Goal: Task Accomplishment & Management: Manage account settings

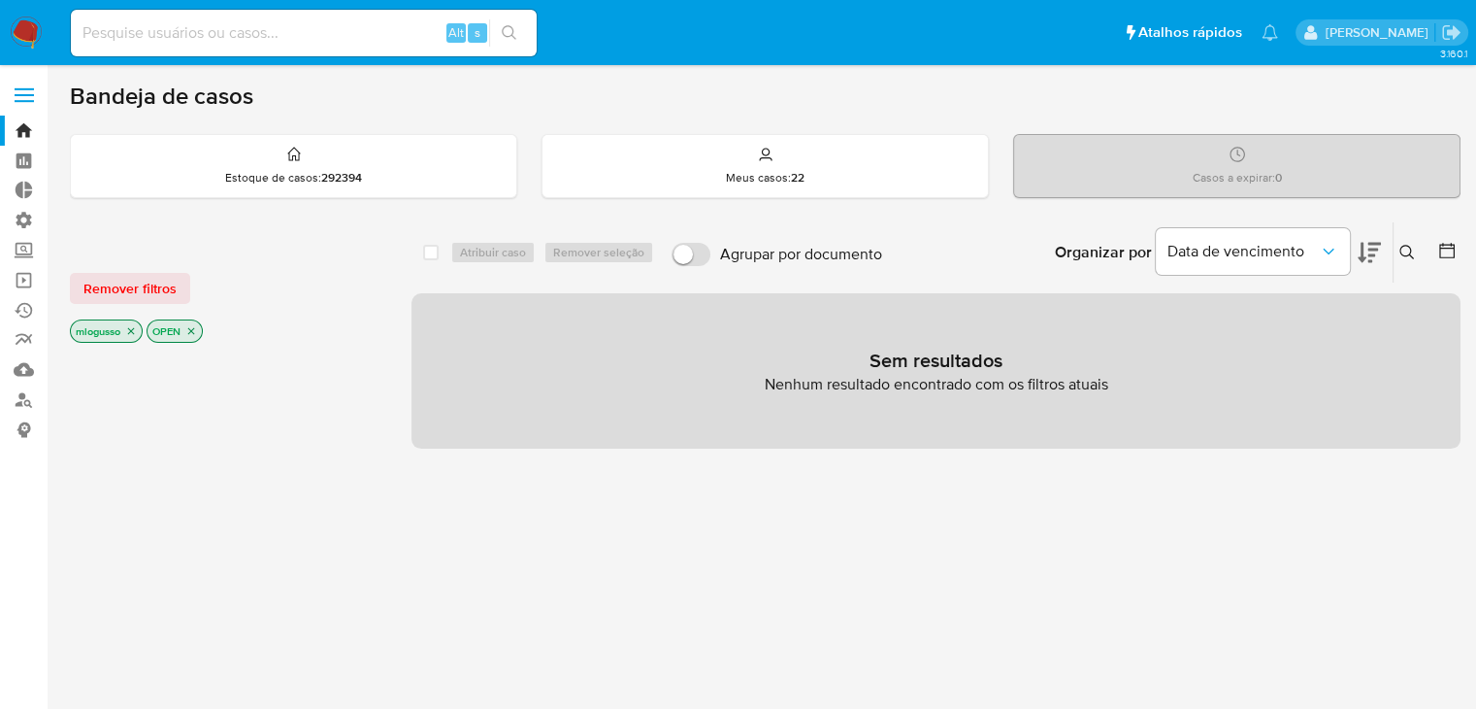
click at [136, 325] on icon "close-filter" at bounding box center [131, 331] width 12 height 12
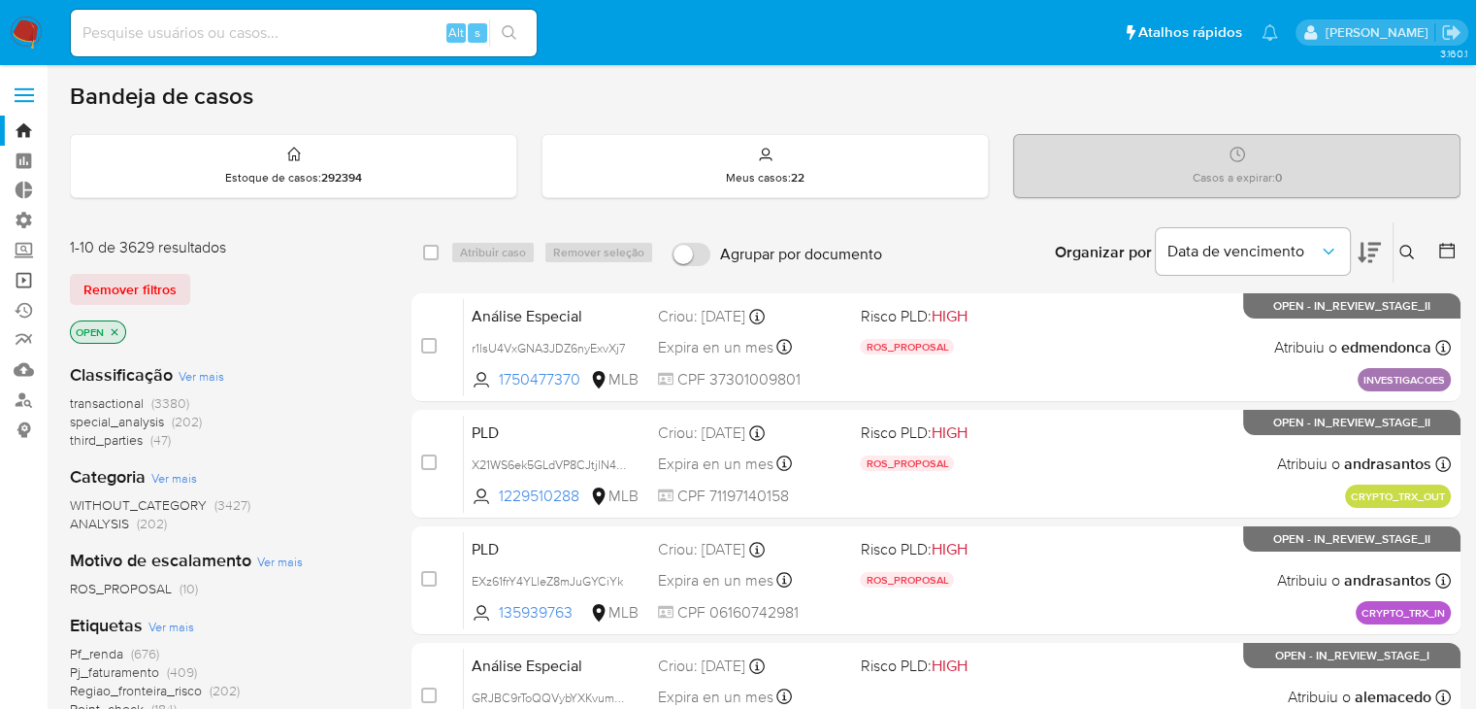
click at [32, 270] on link "Operações em massa" at bounding box center [115, 280] width 231 height 30
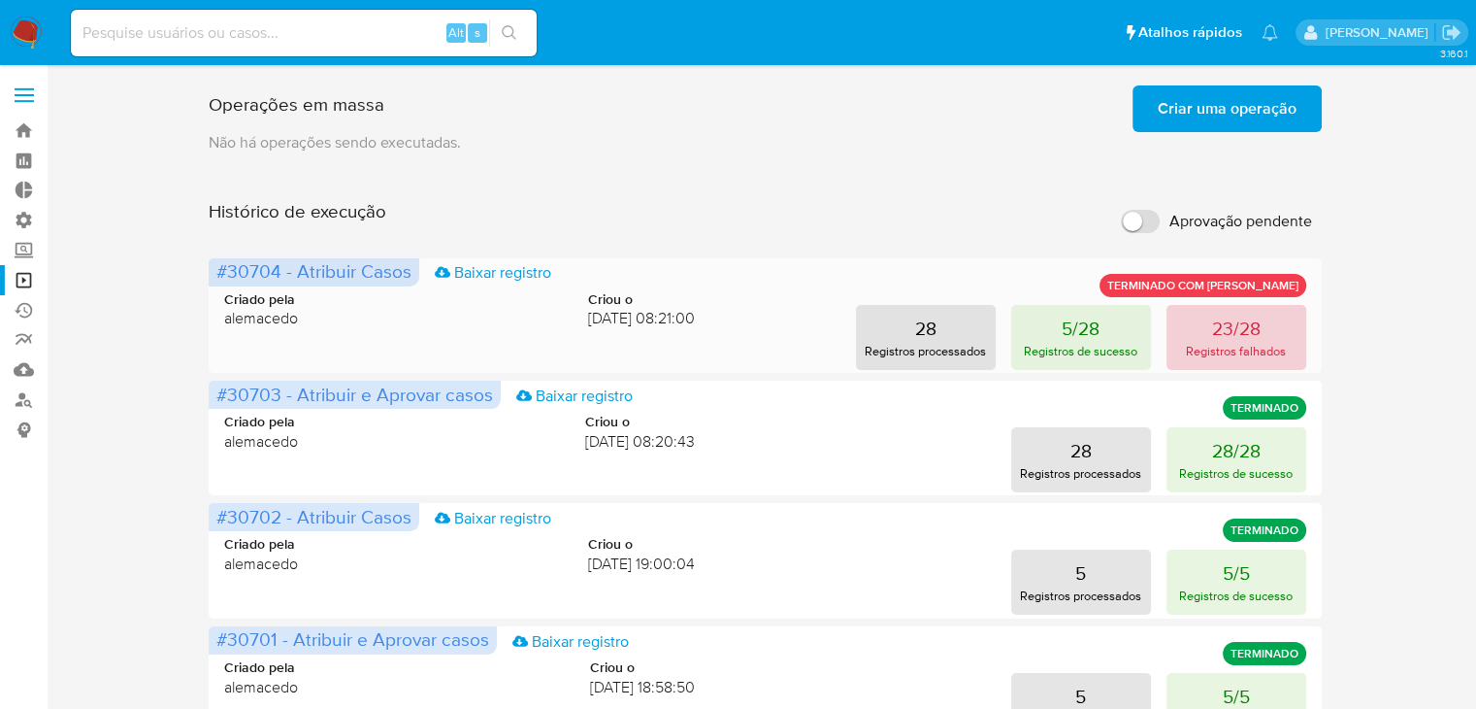
click at [1223, 343] on p "Registros falhados" at bounding box center [1236, 351] width 100 height 18
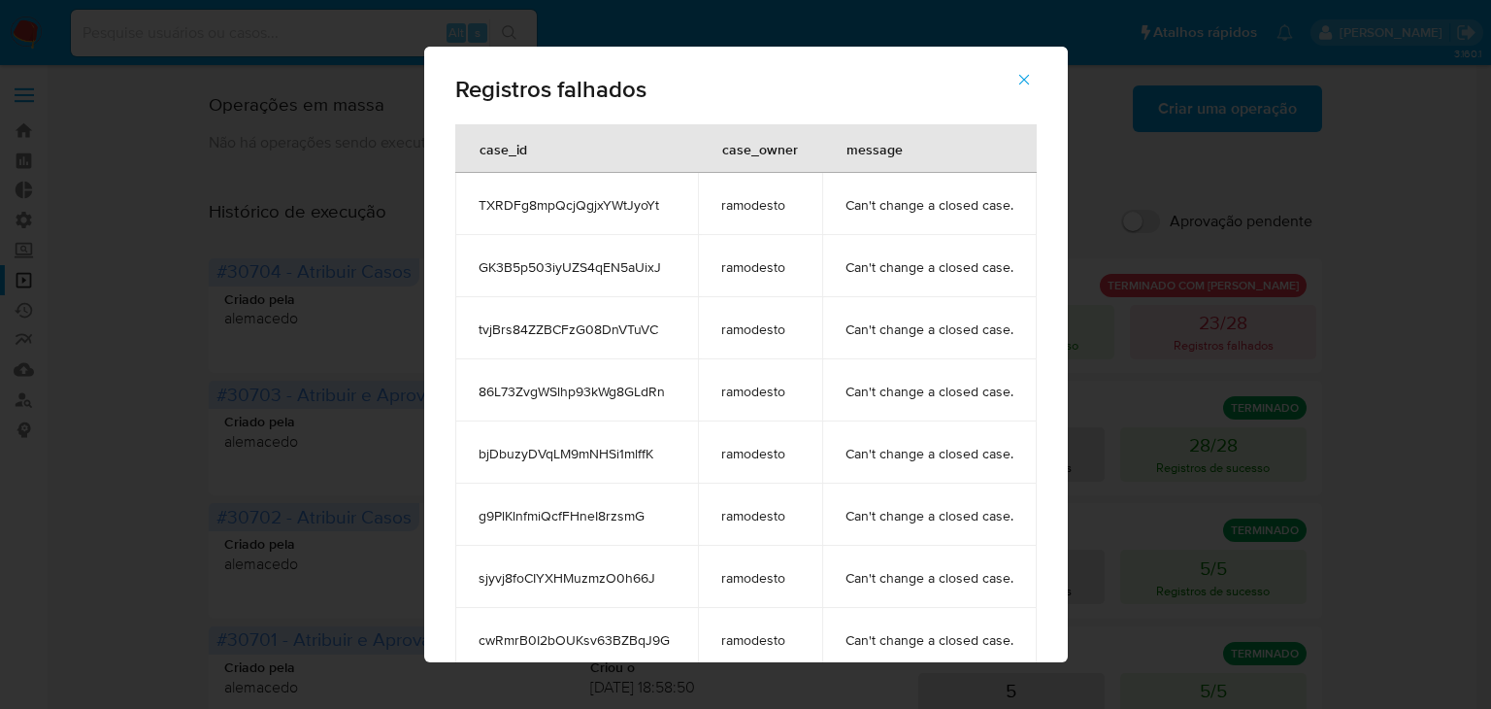
click at [1029, 83] on icon "button" at bounding box center [1023, 79] width 17 height 17
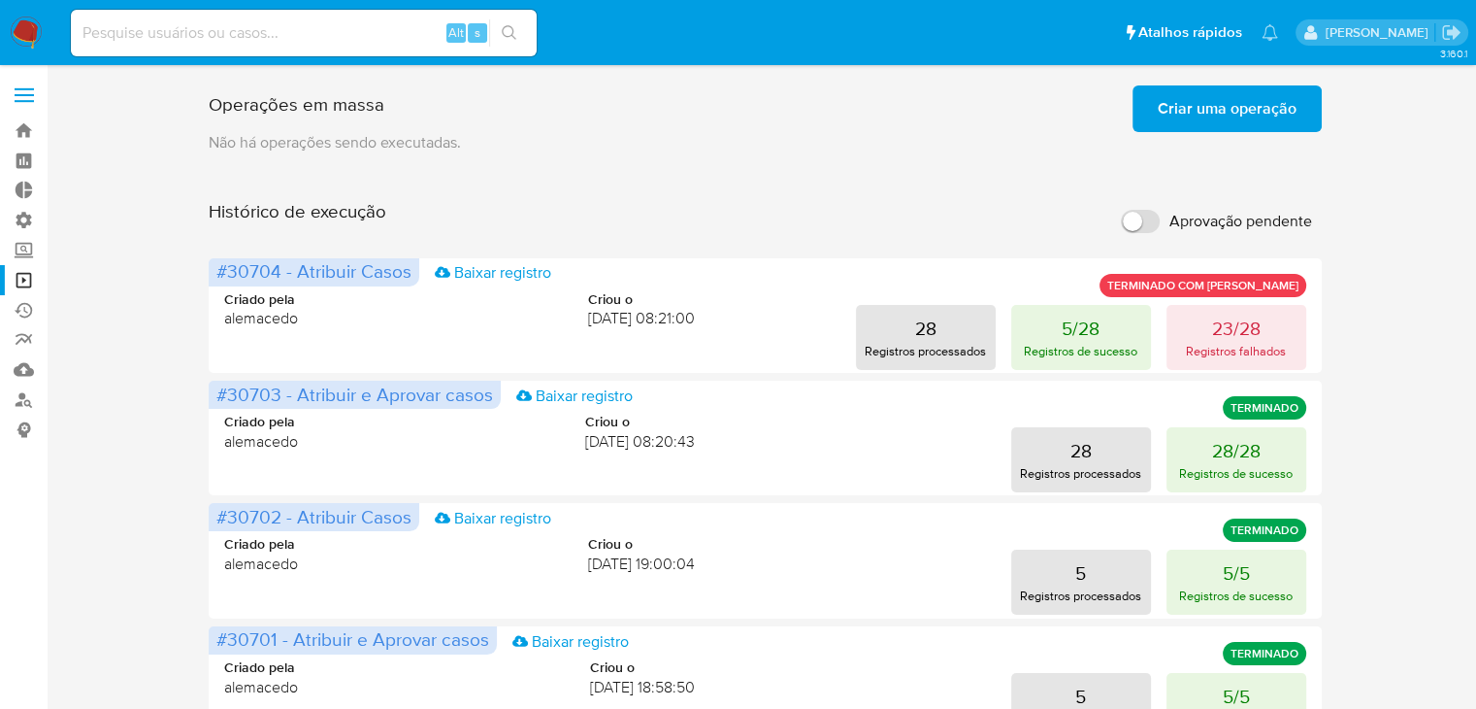
click at [307, 42] on input at bounding box center [304, 32] width 466 height 25
paste input "25820044"
type input "25820044"
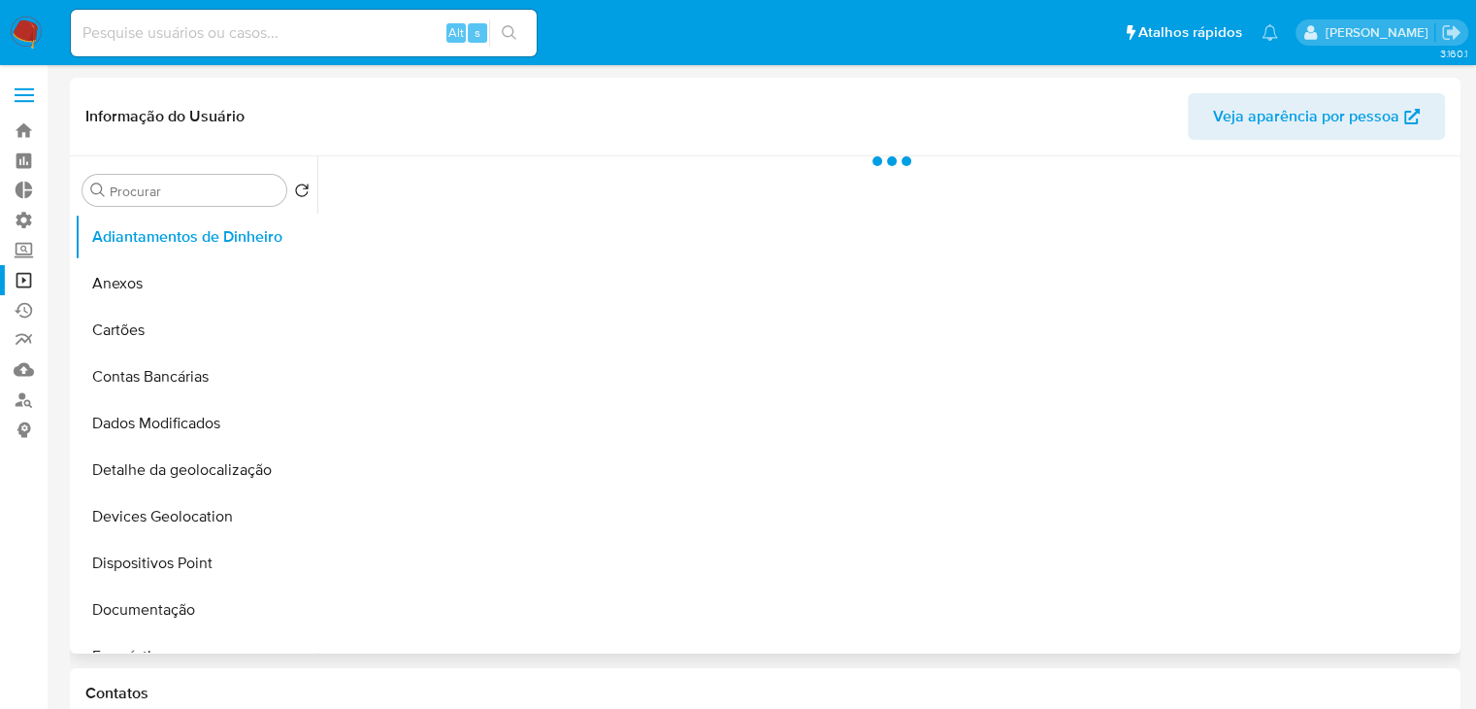
select select "10"
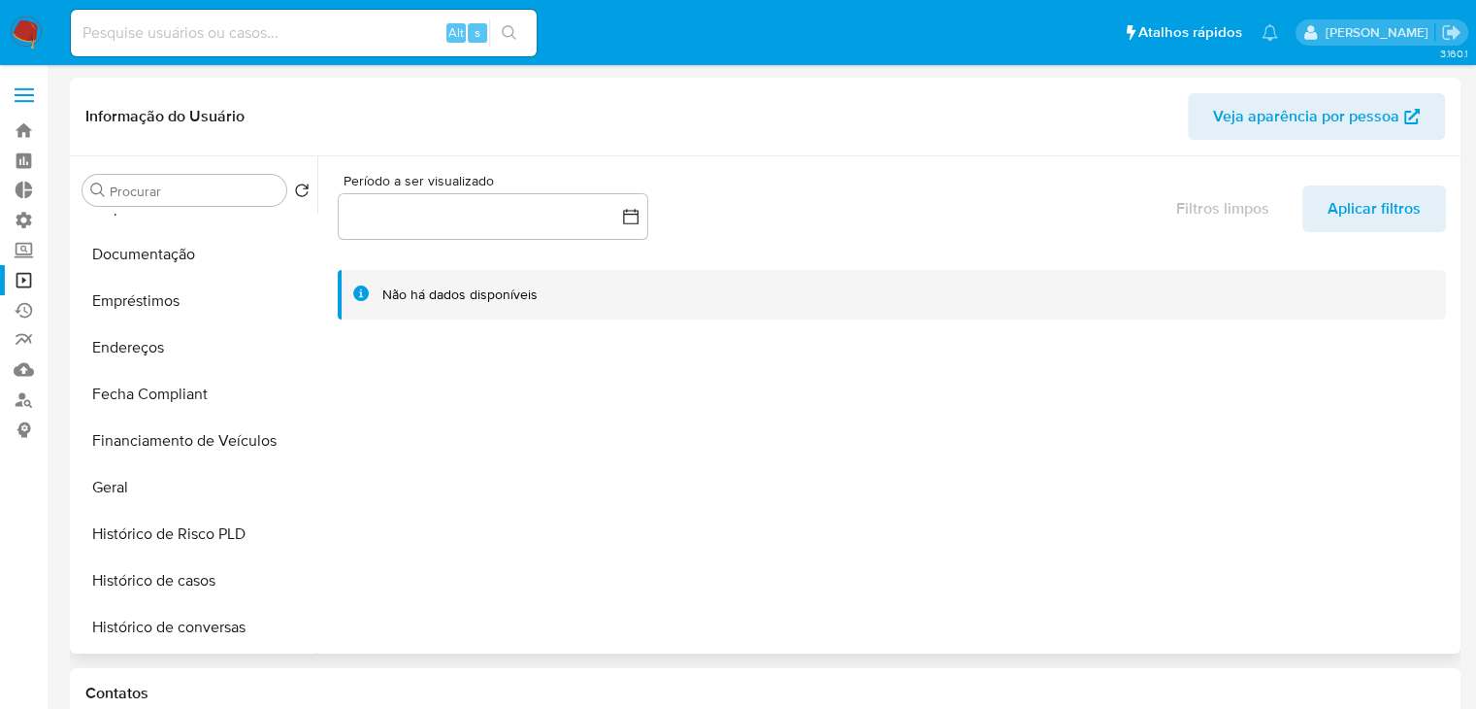
scroll to position [376, 0]
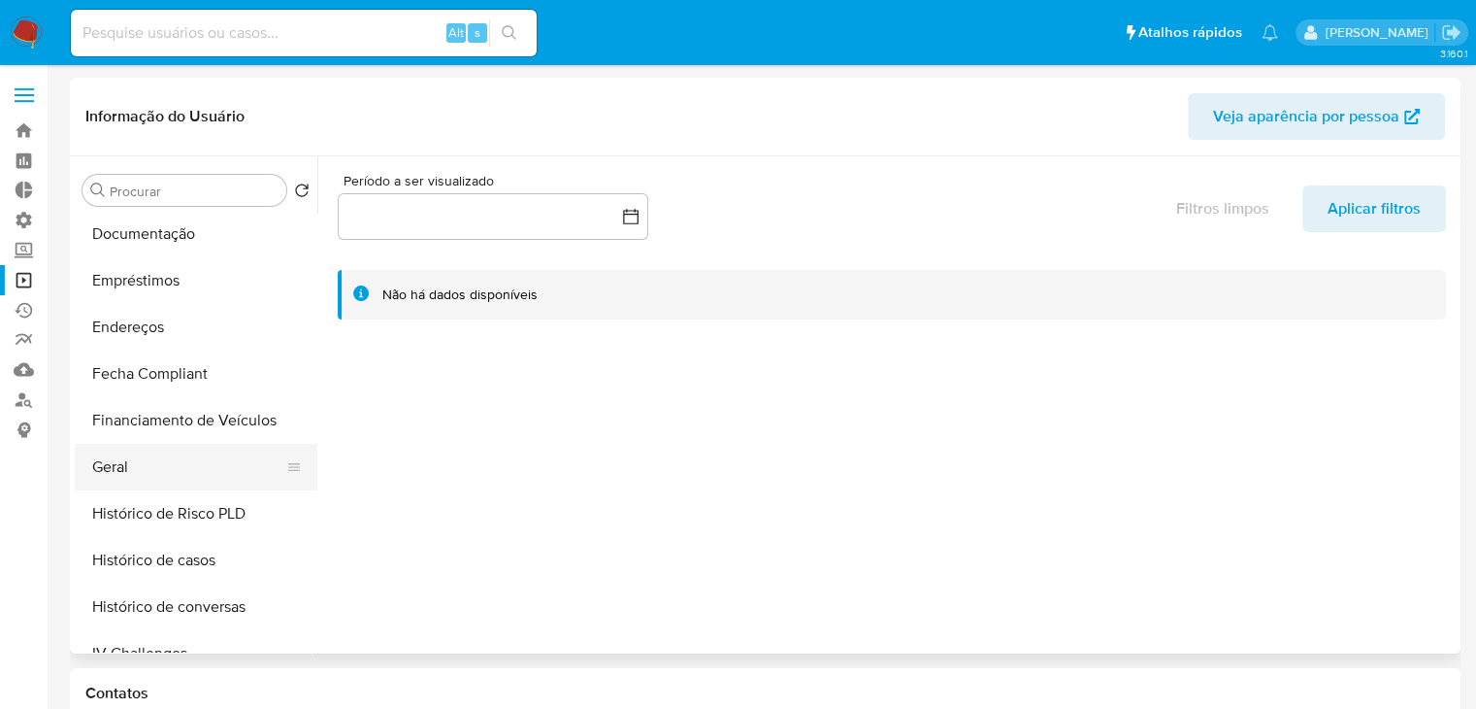
click at [227, 456] on button "Geral" at bounding box center [188, 467] width 227 height 47
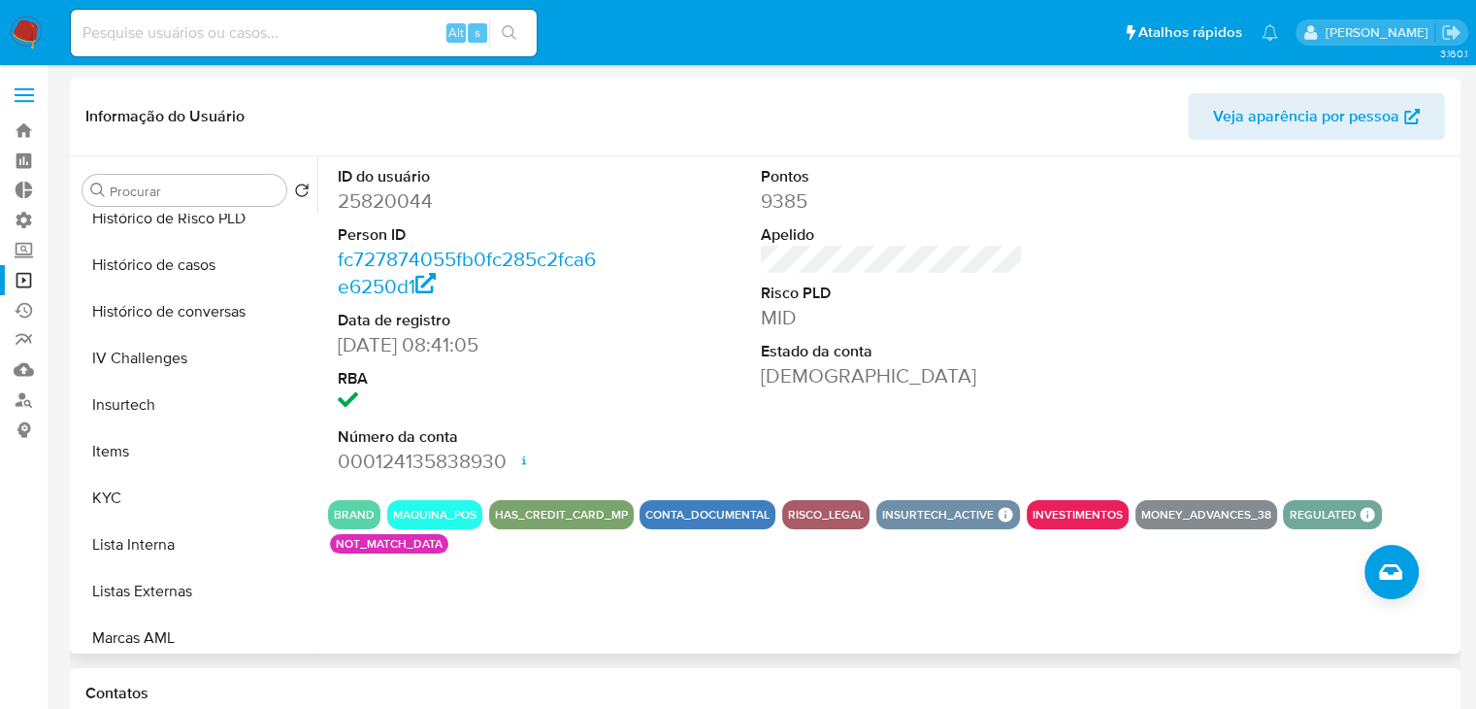
scroll to position [668, 0]
click at [286, 482] on div at bounding box center [294, 501] width 16 height 43
click at [151, 496] on button "KYC" at bounding box center [188, 501] width 227 height 47
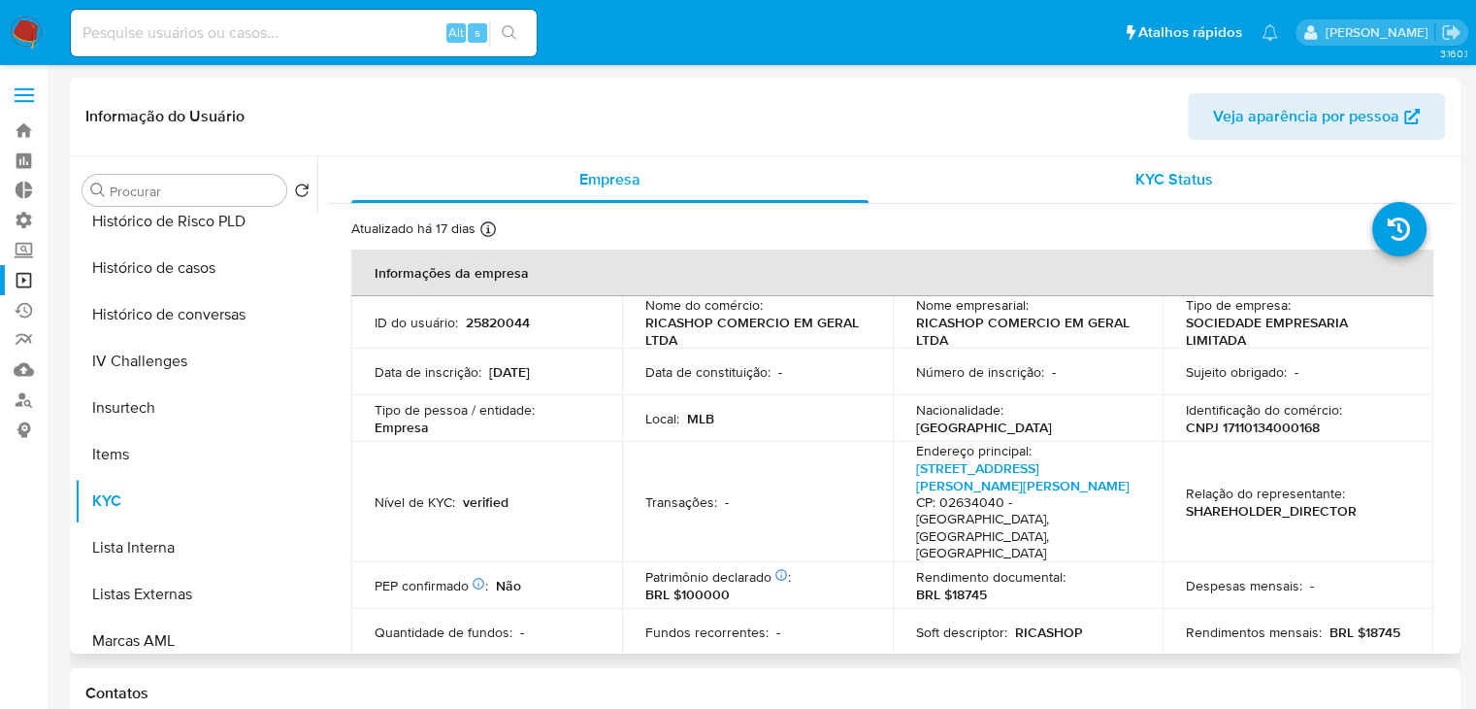
click at [1146, 184] on span "KYC Status" at bounding box center [1175, 179] width 78 height 22
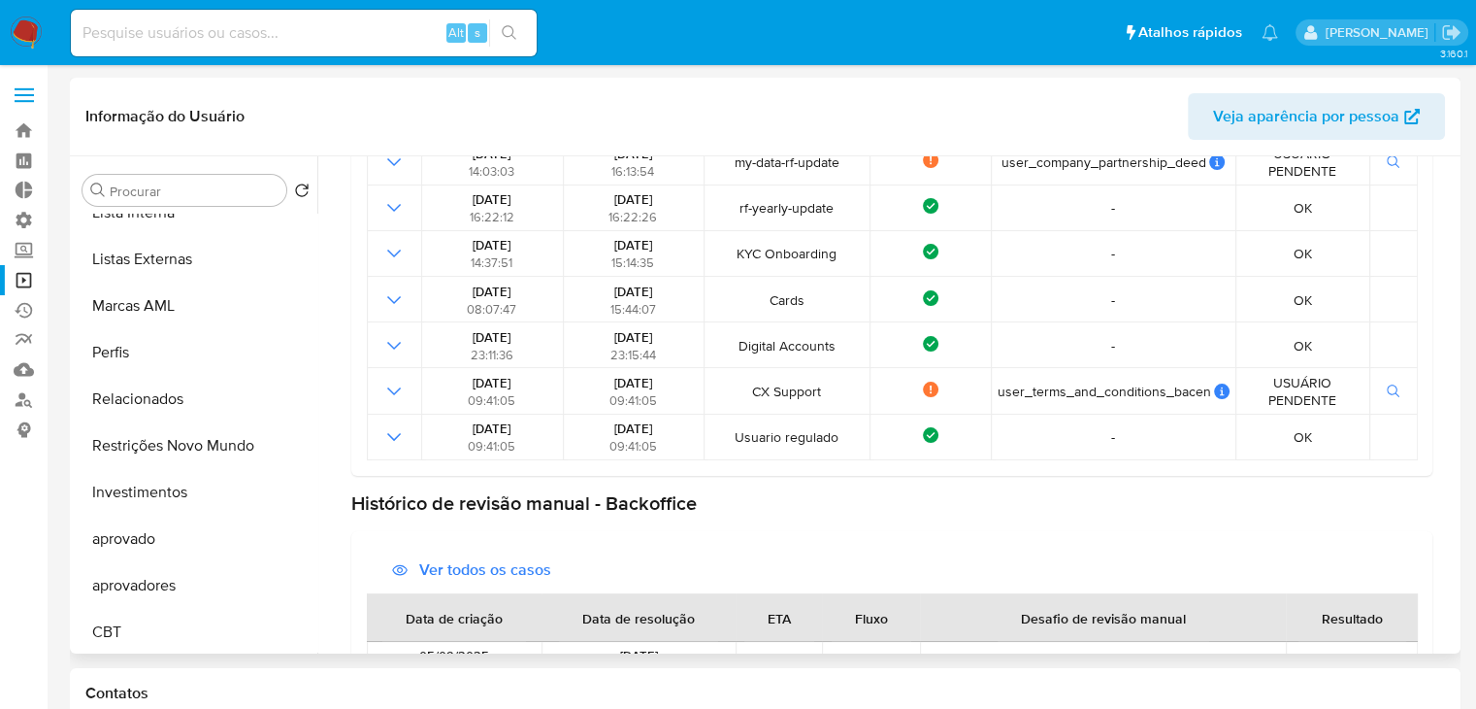
scroll to position [1006, 0]
click at [198, 451] on button "Restrições Novo Mundo" at bounding box center [188, 442] width 227 height 47
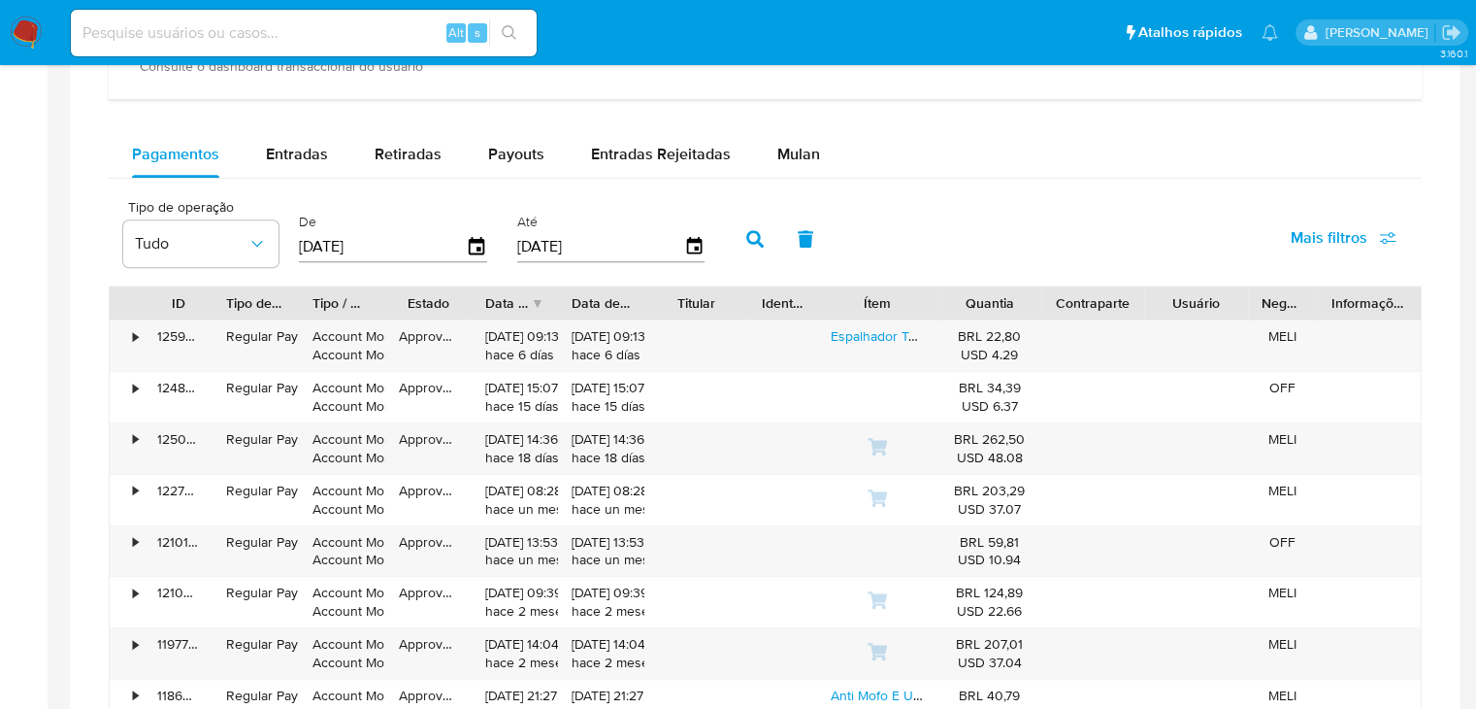
scroll to position [1241, 0]
click at [317, 164] on span "Entradas" at bounding box center [297, 157] width 62 height 22
select select "10"
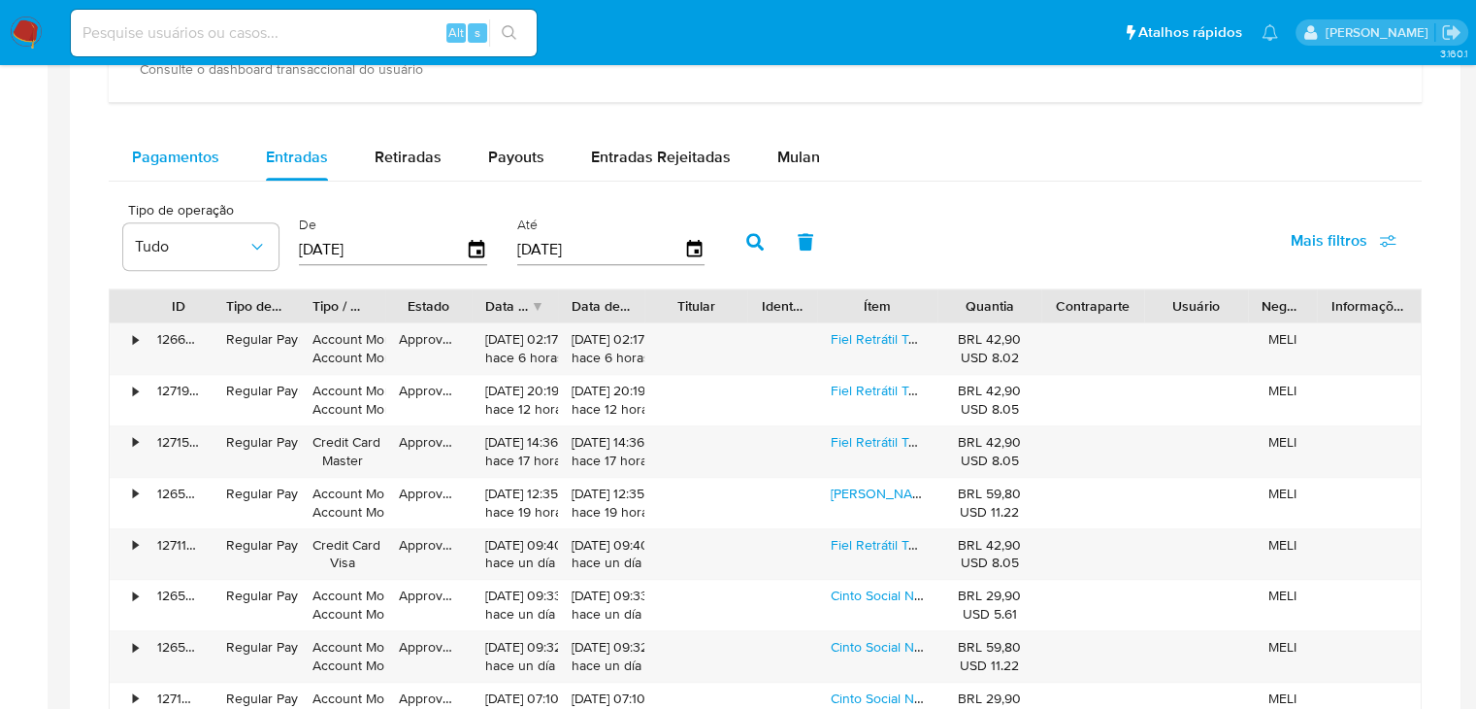
click at [194, 152] on span "Pagamentos" at bounding box center [175, 157] width 87 height 22
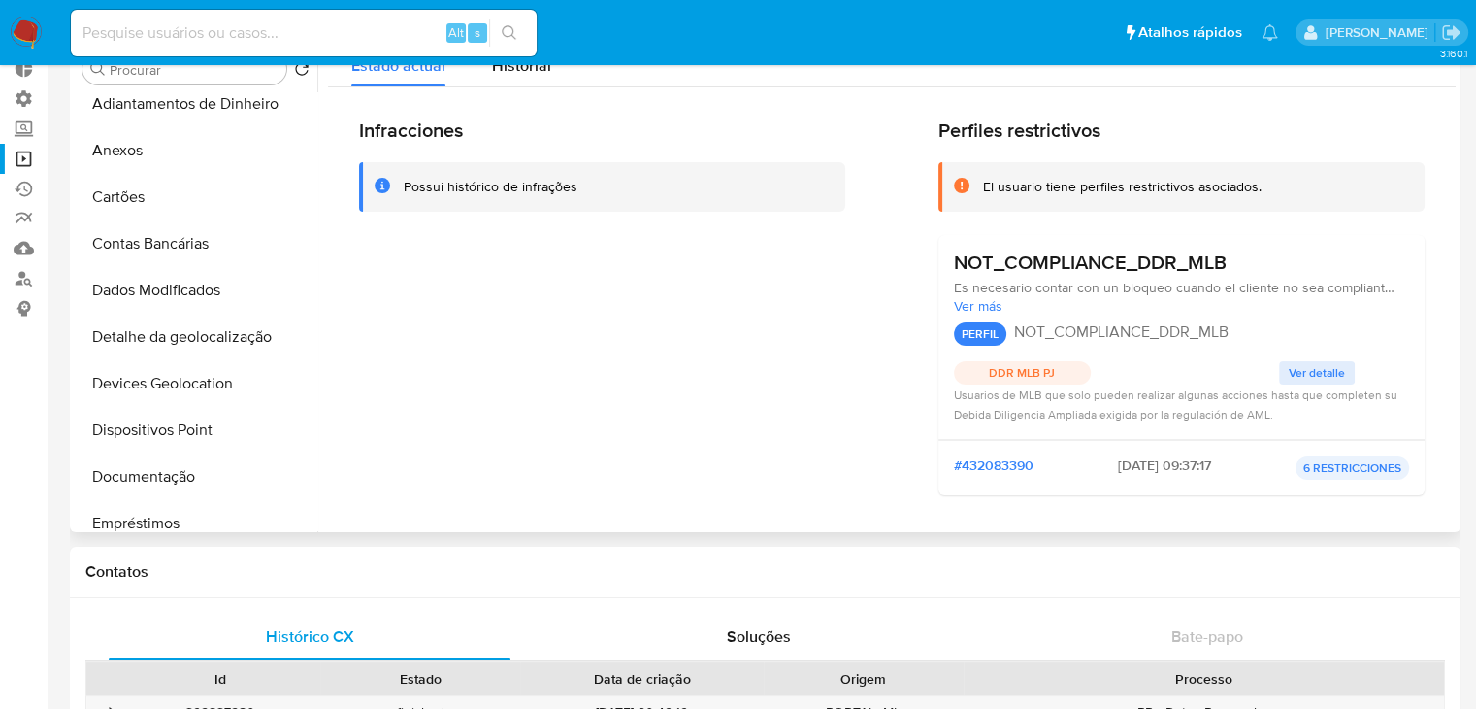
scroll to position [0, 0]
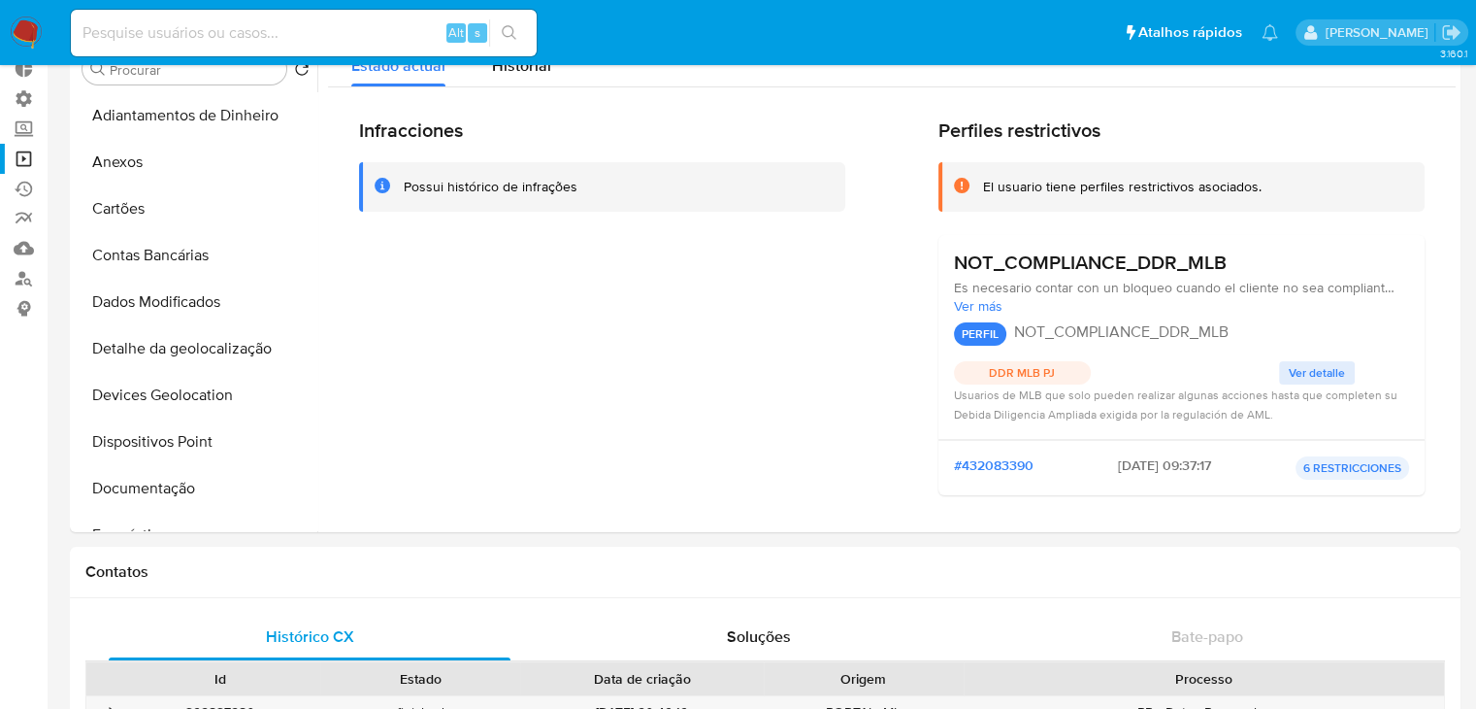
click at [295, 40] on input at bounding box center [304, 32] width 466 height 25
paste input "25820044"
type input "25820044"
click at [264, 37] on input "25820044" at bounding box center [304, 32] width 466 height 25
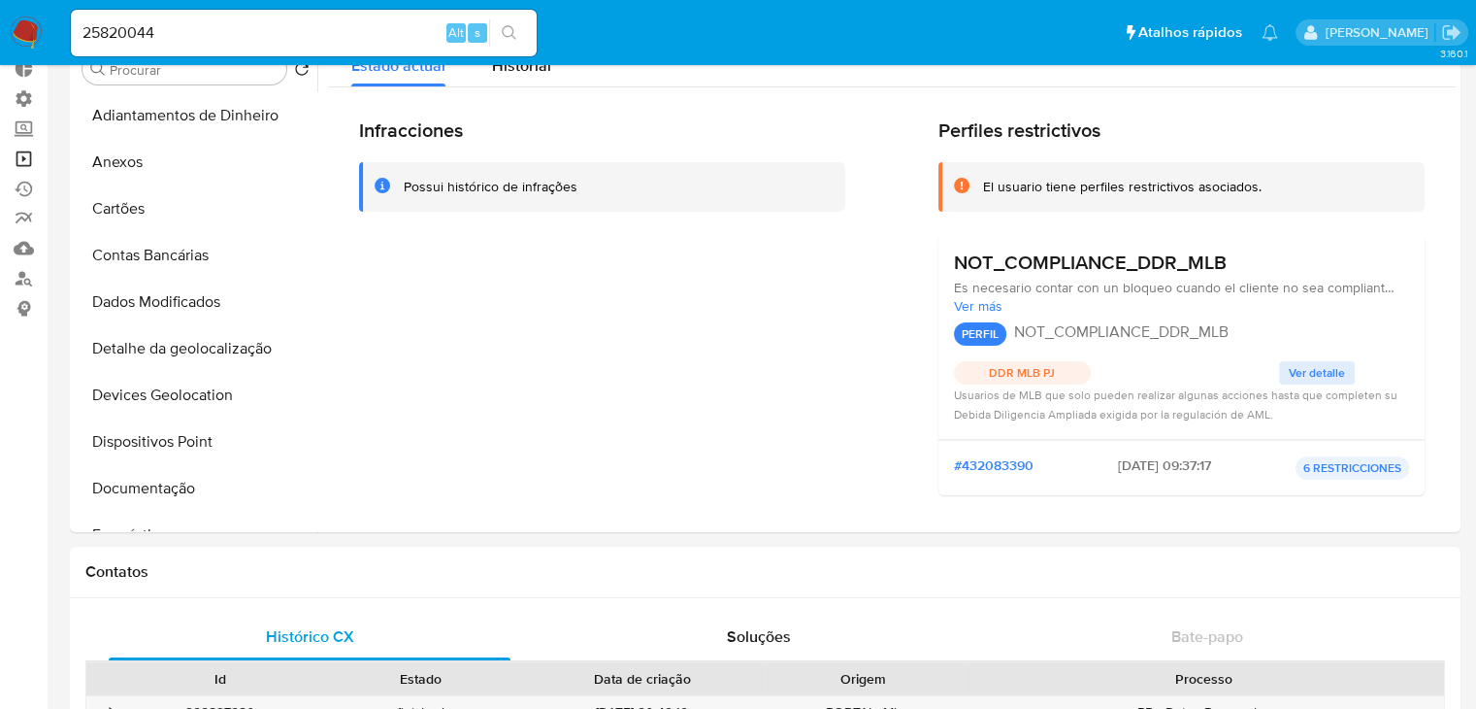
click at [27, 164] on link "Operações em massa" at bounding box center [115, 159] width 231 height 30
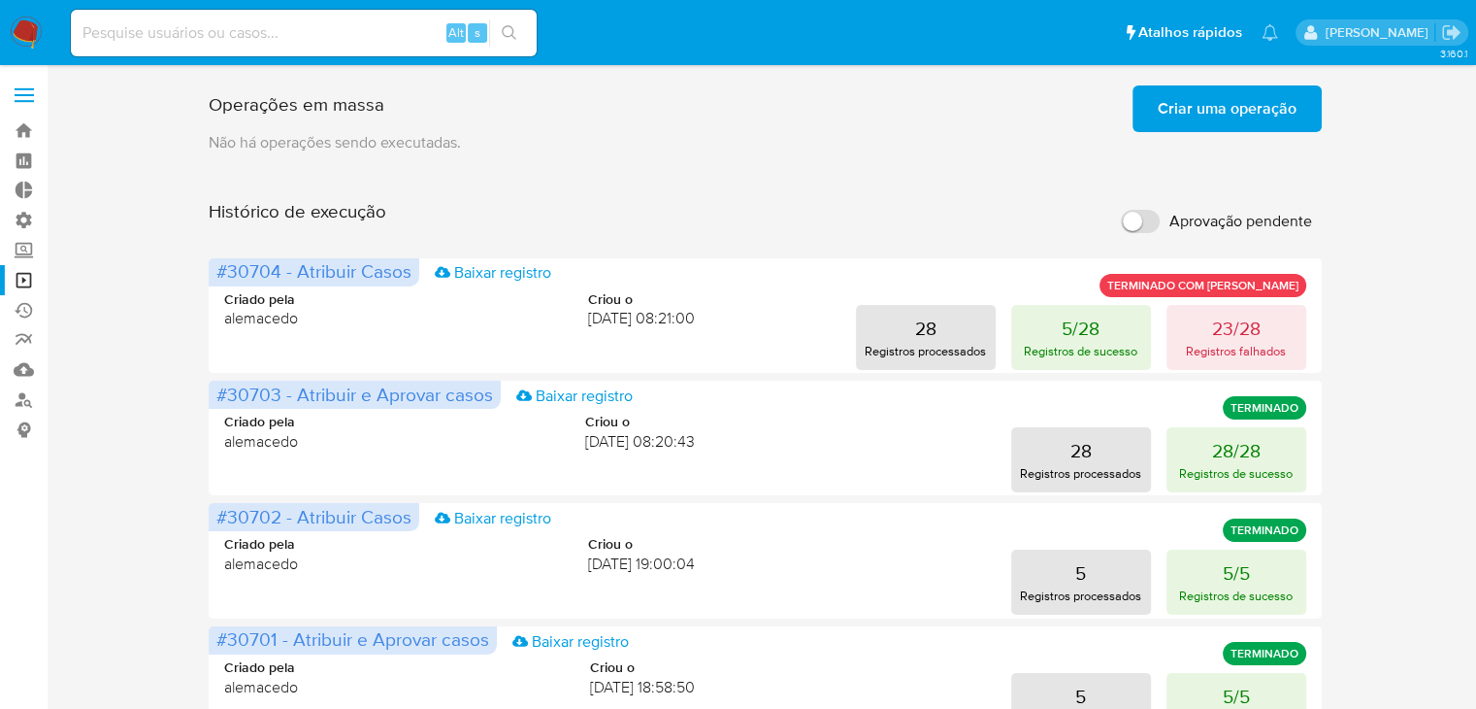
click at [1156, 110] on button "Criar uma operação" at bounding box center [1227, 108] width 189 height 47
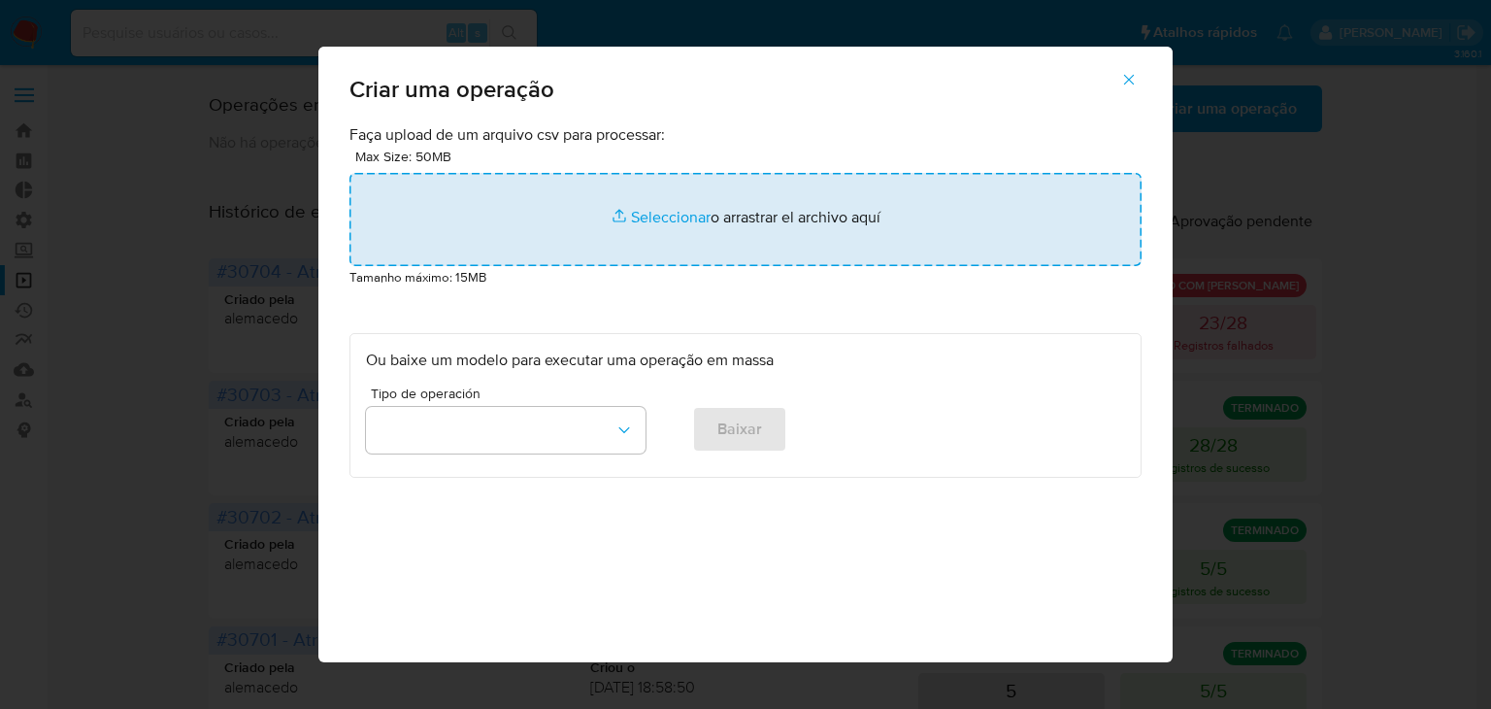
click at [633, 195] on input "file" at bounding box center [745, 219] width 792 height 93
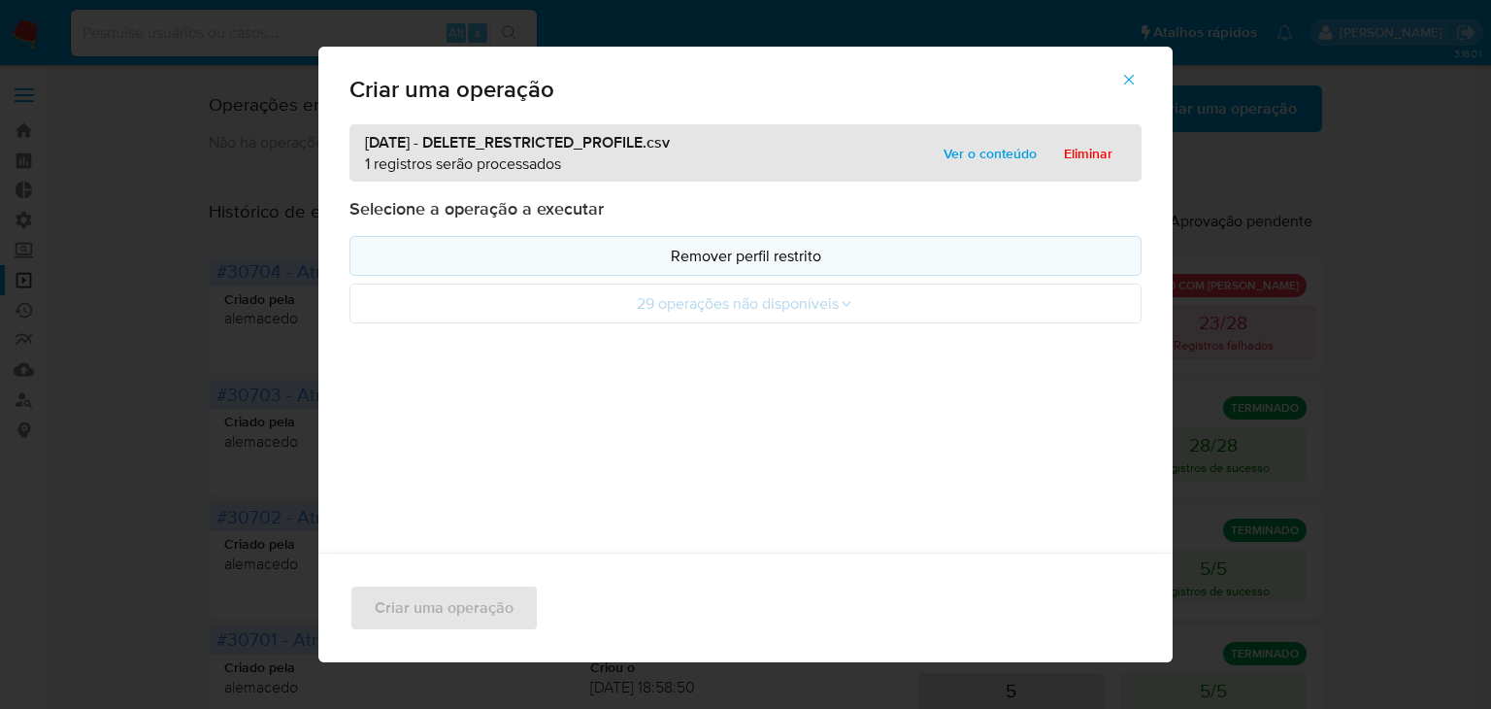
click at [814, 258] on p "Remover perfil restrito" at bounding box center [745, 256] width 759 height 22
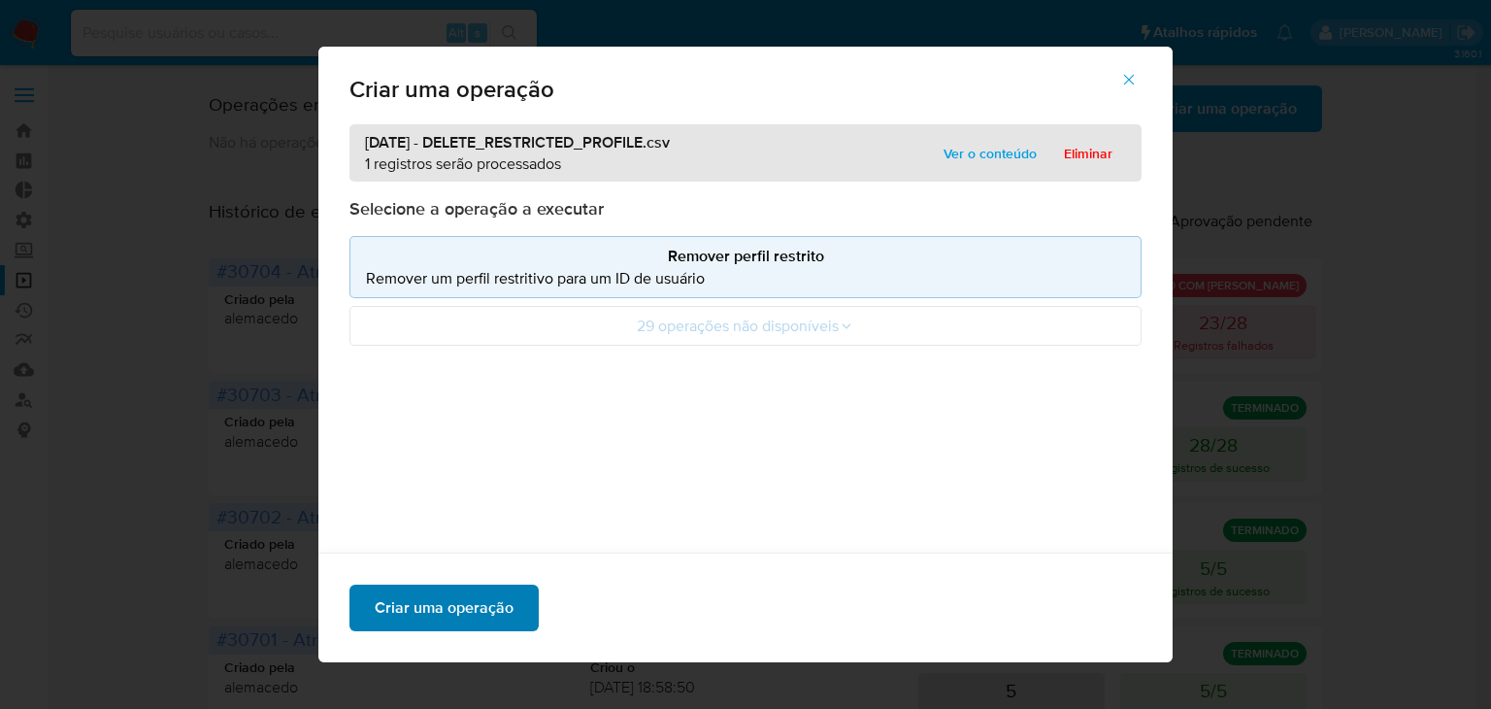
click at [450, 620] on span "Criar uma operação" at bounding box center [444, 607] width 139 height 43
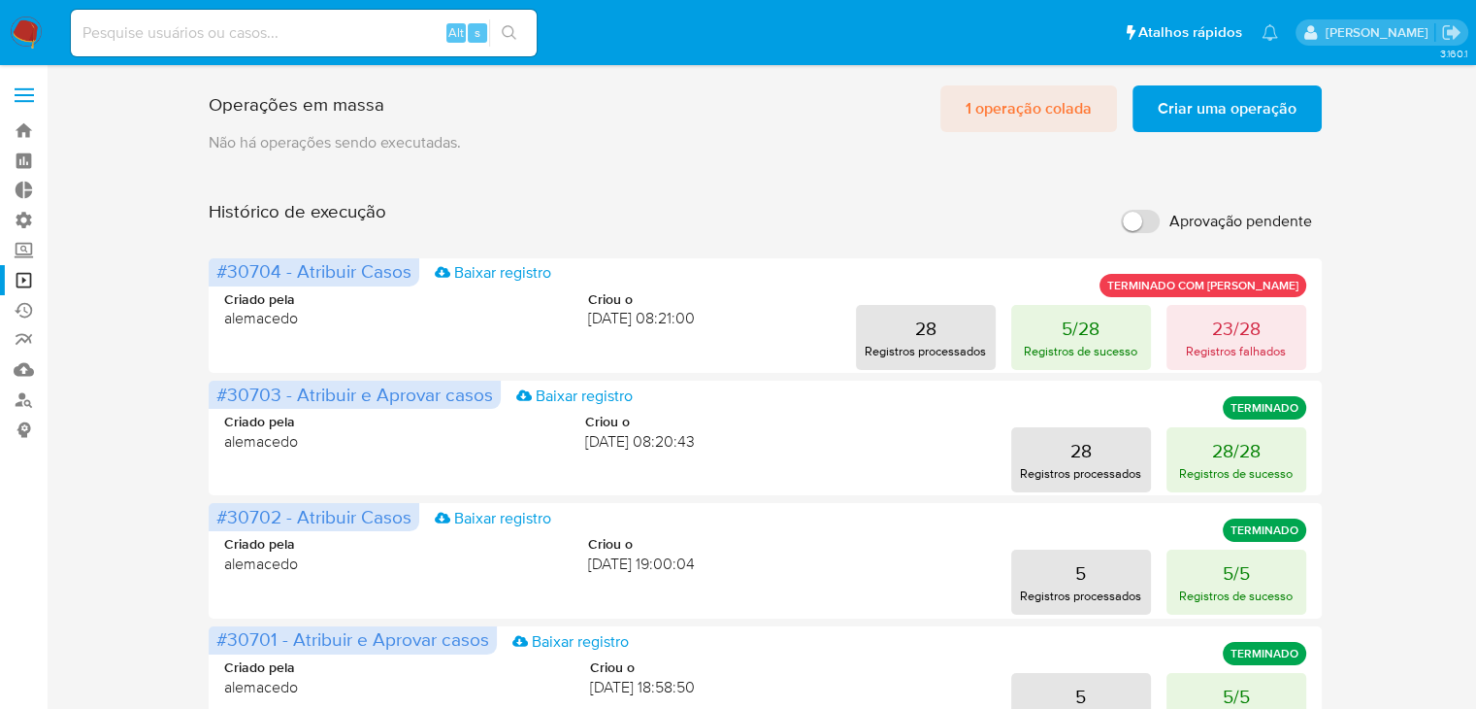
click at [1085, 122] on span "1 operação colada" at bounding box center [1029, 108] width 126 height 43
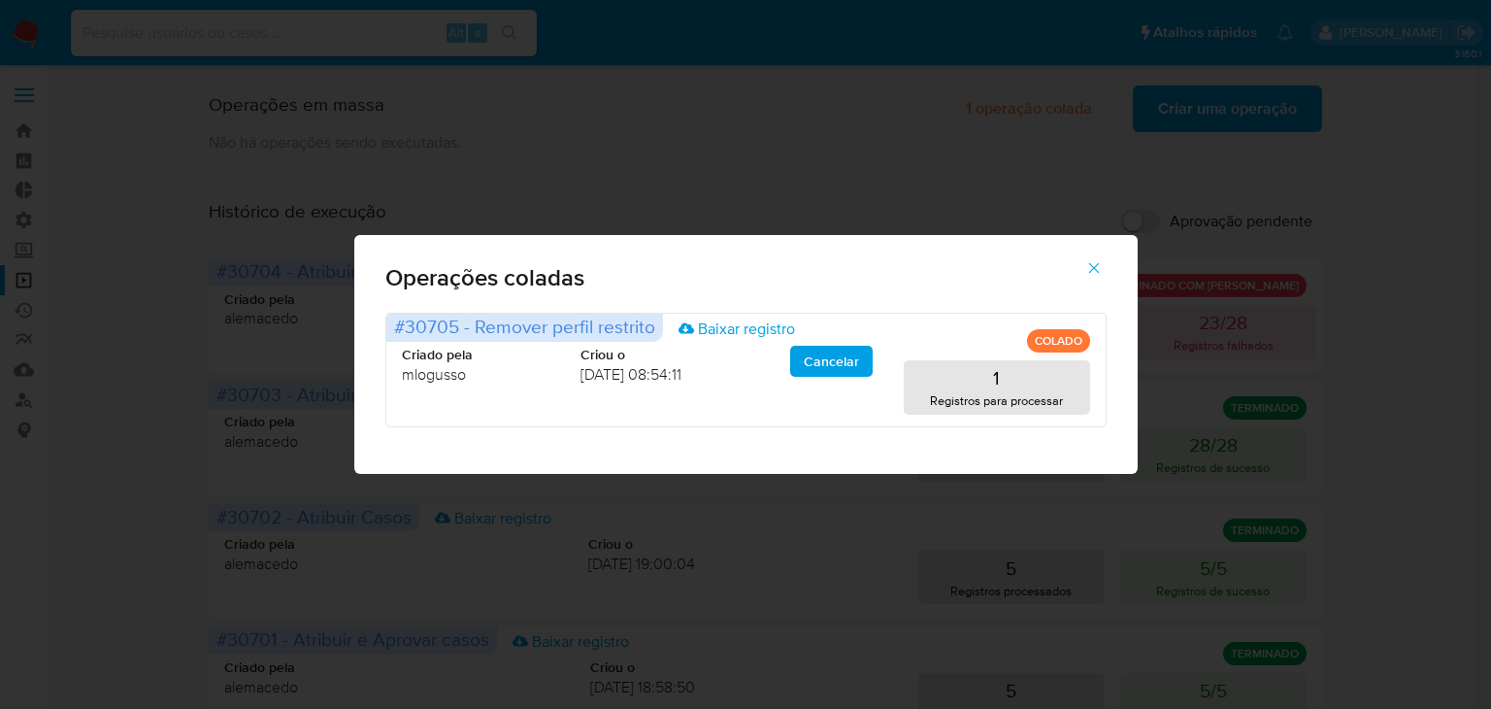
click at [1099, 271] on icon "button" at bounding box center [1093, 267] width 17 height 17
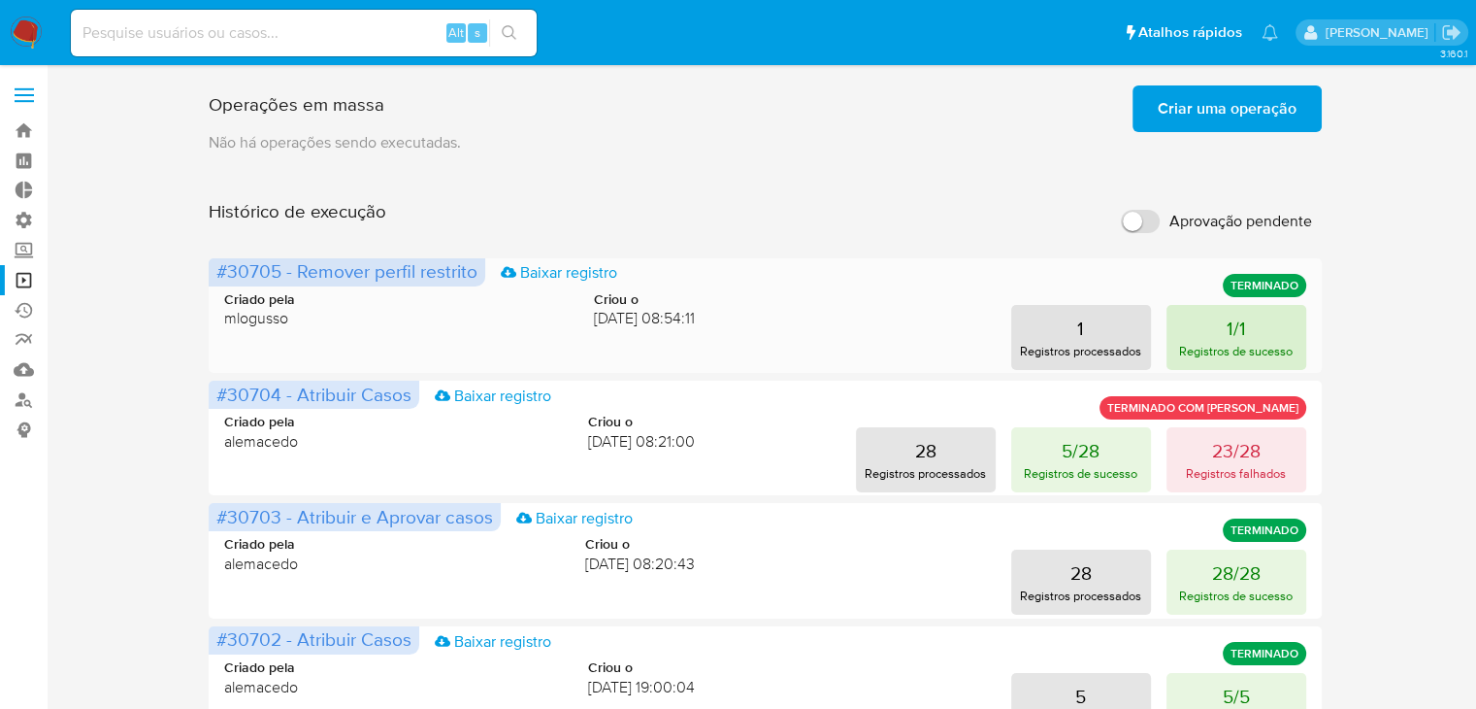
click at [1201, 342] on p "Registros de sucesso" at bounding box center [1236, 351] width 114 height 18
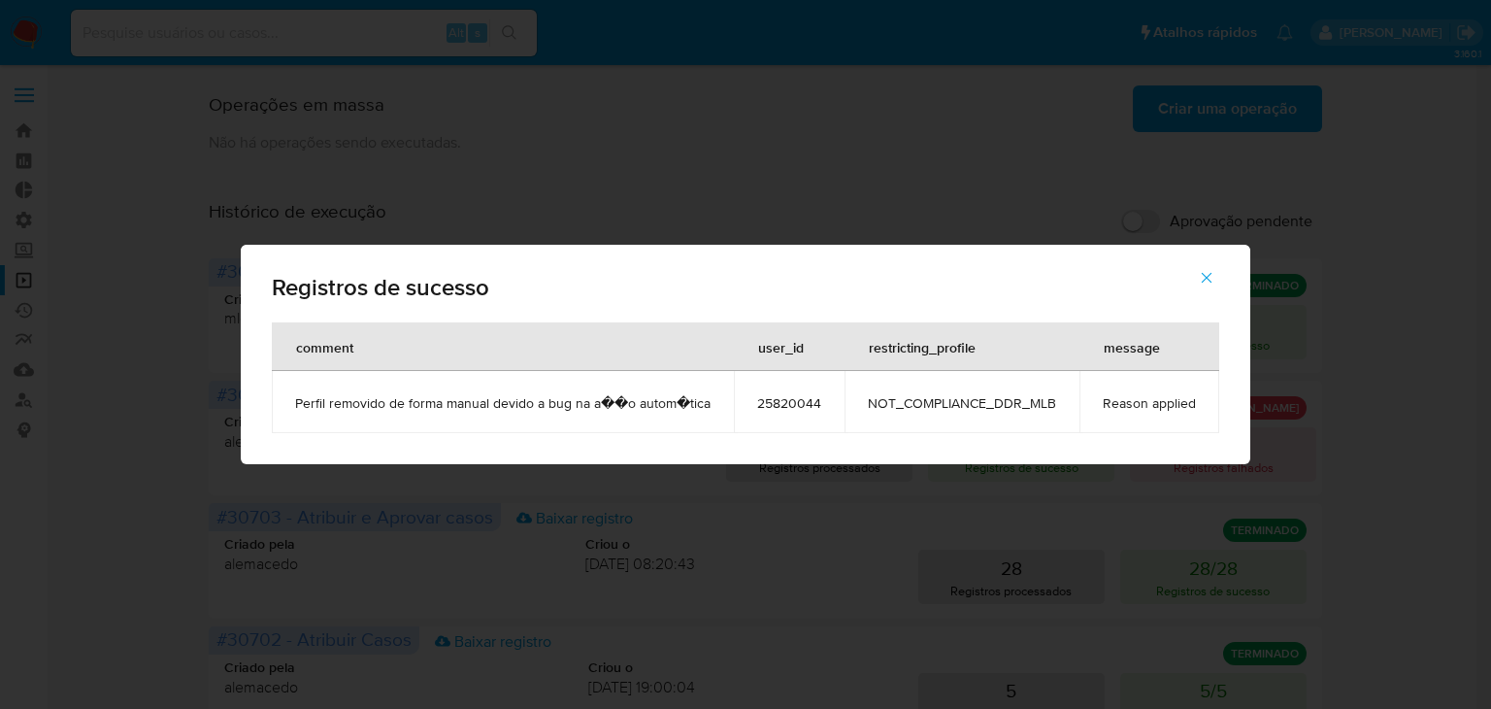
click at [804, 397] on span "25820044" at bounding box center [789, 402] width 64 height 17
click at [1199, 269] on icon "button" at bounding box center [1206, 277] width 17 height 17
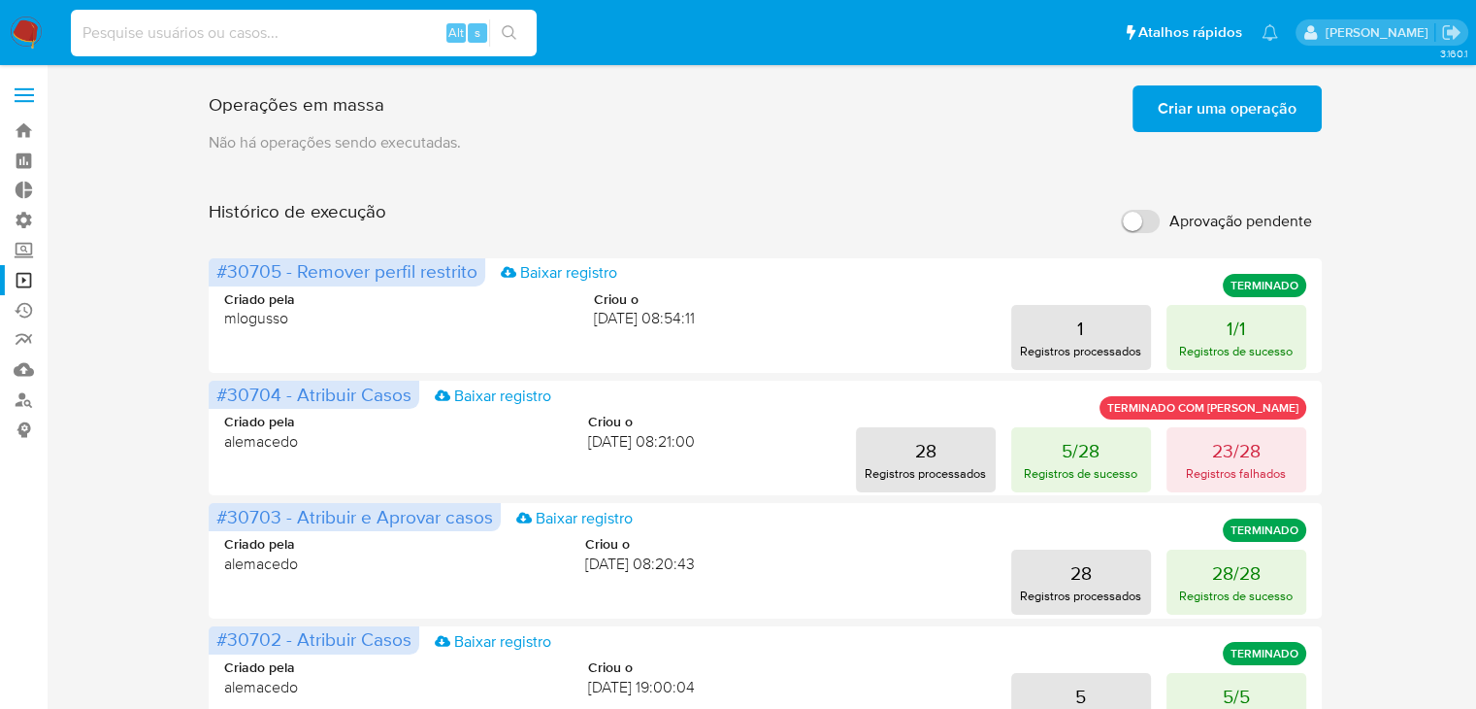
click at [170, 37] on input at bounding box center [304, 32] width 466 height 25
paste input "ç"
type input "ç"
click at [289, 46] on div "Alt s" at bounding box center [304, 33] width 466 height 47
click at [287, 43] on input at bounding box center [304, 32] width 466 height 25
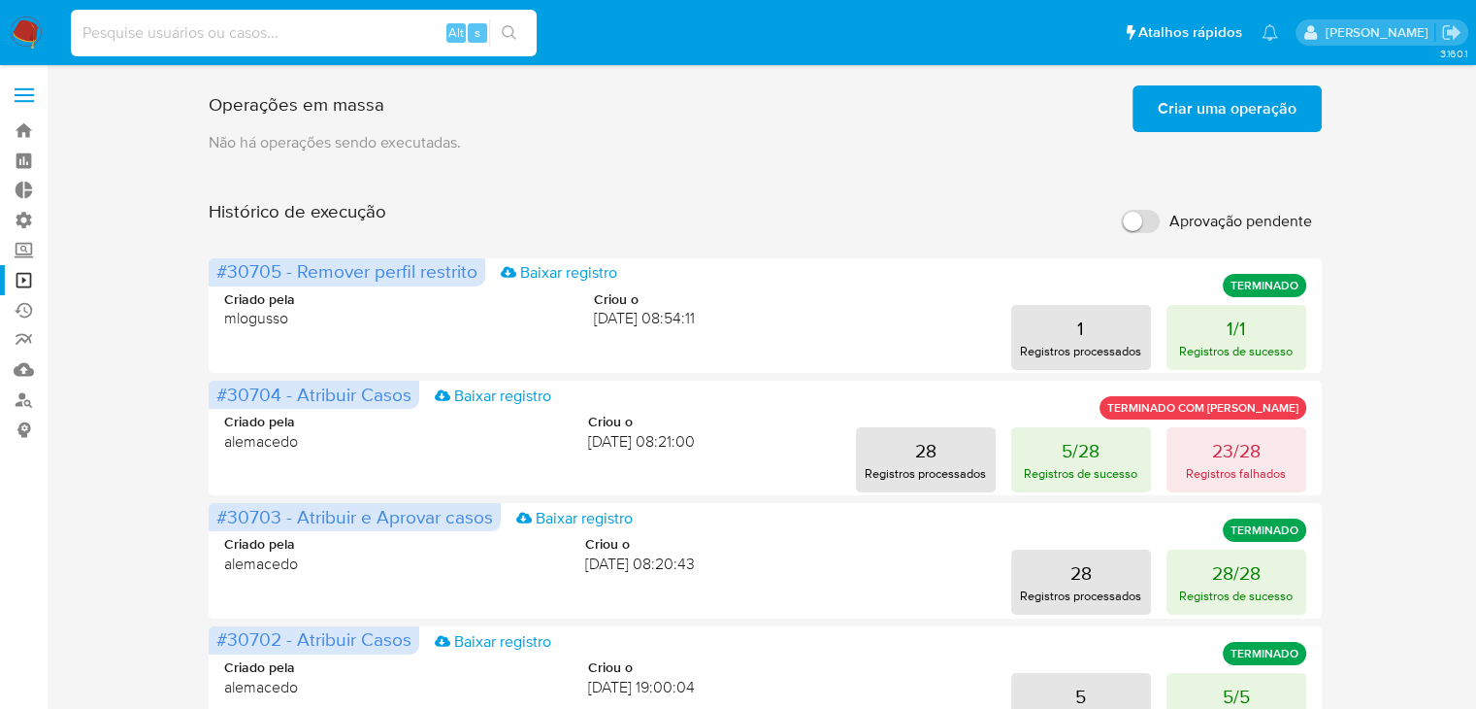
paste input "25820044"
type input "25820044"
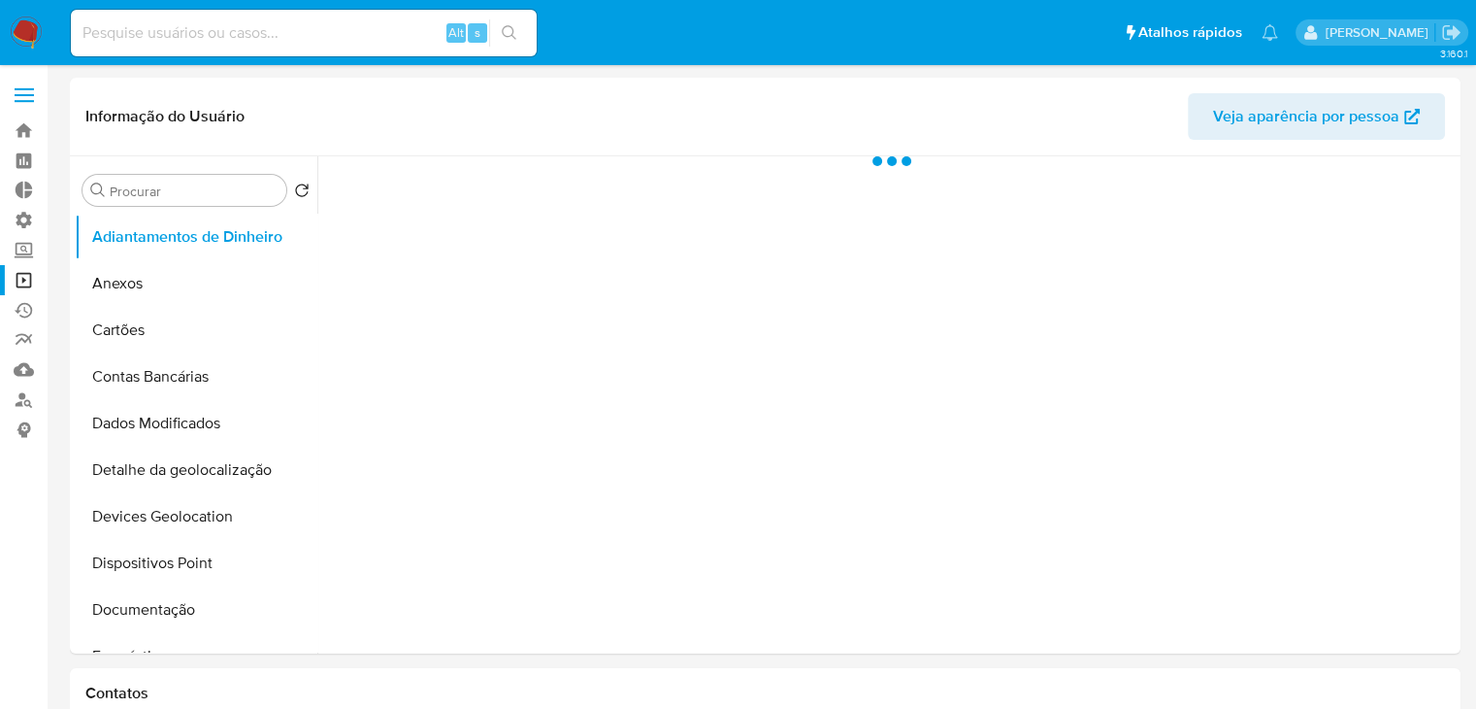
select select "10"
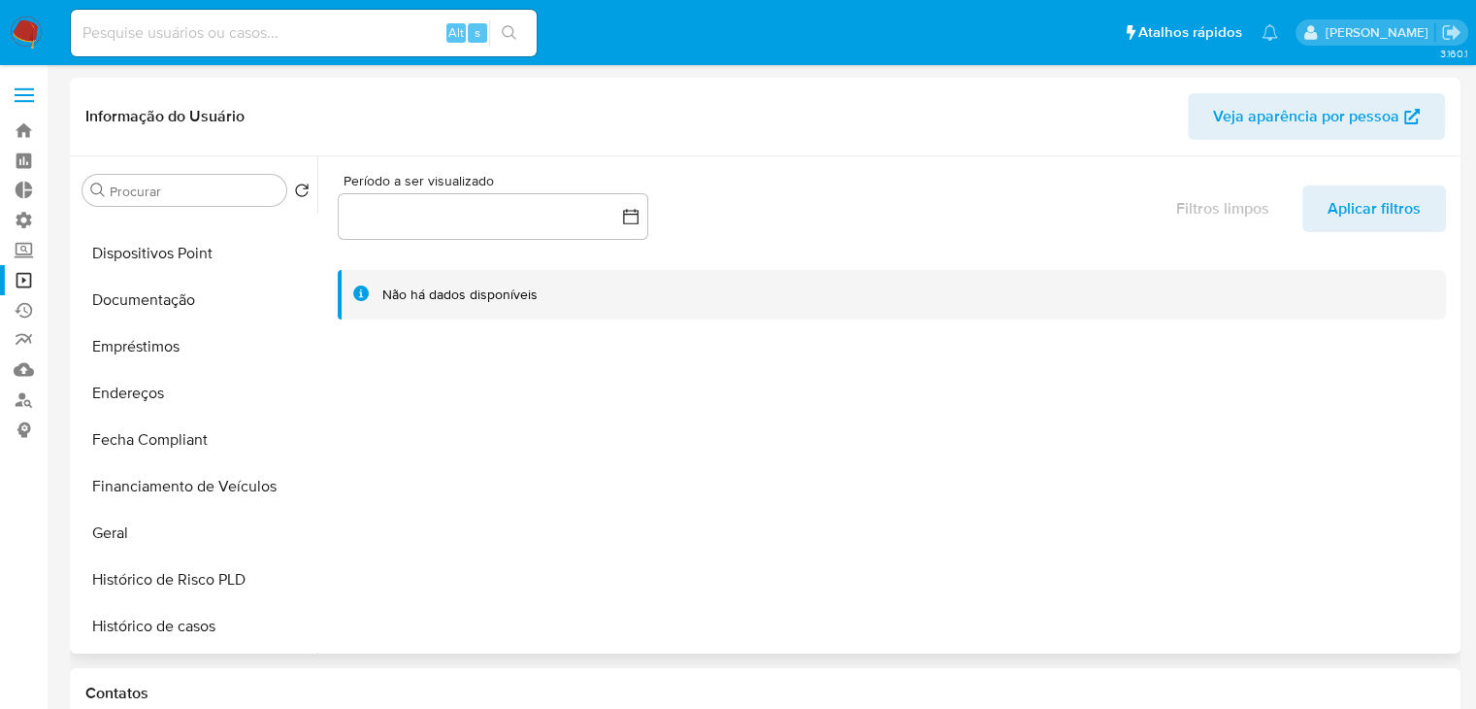
scroll to position [315, 0]
click at [225, 529] on button "Geral" at bounding box center [188, 528] width 227 height 47
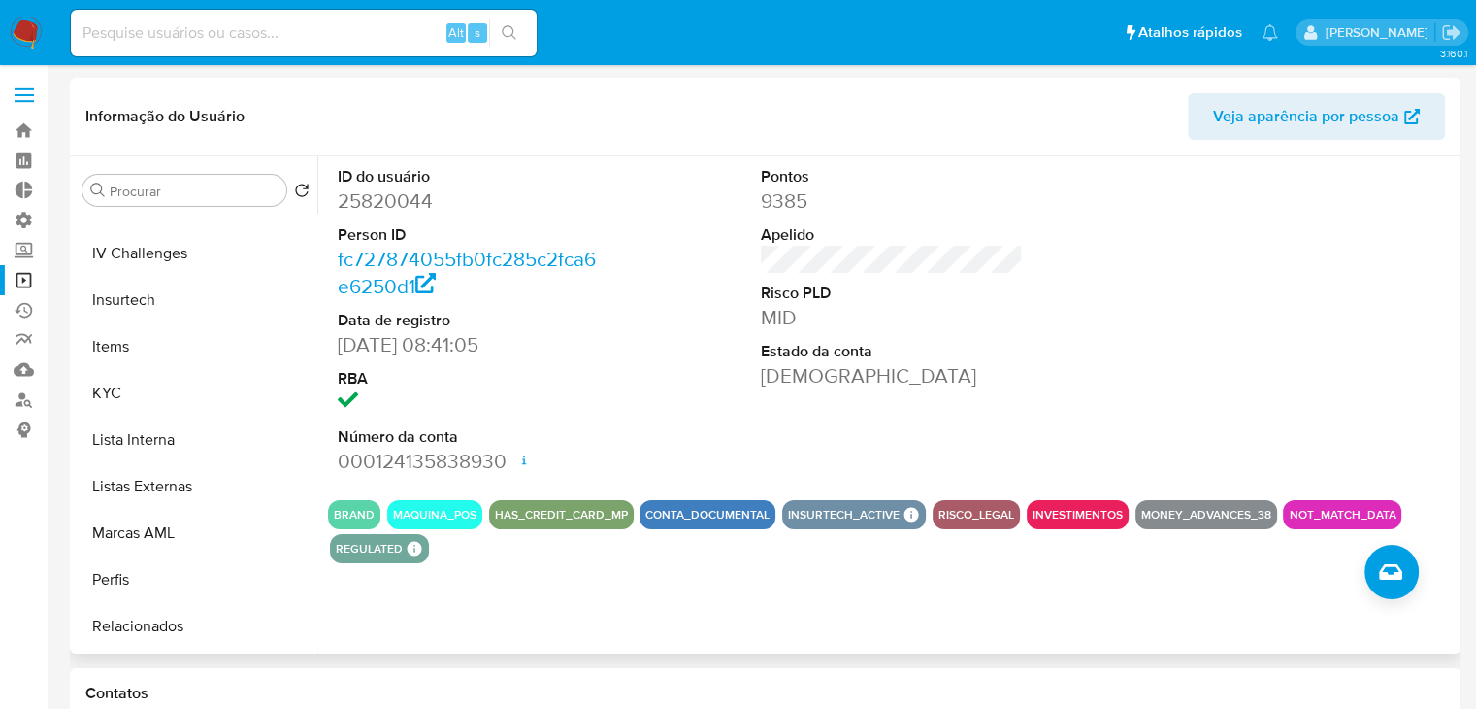
scroll to position [1006, 0]
click at [202, 454] on button "Restrições Novo Mundo" at bounding box center [188, 442] width 227 height 47
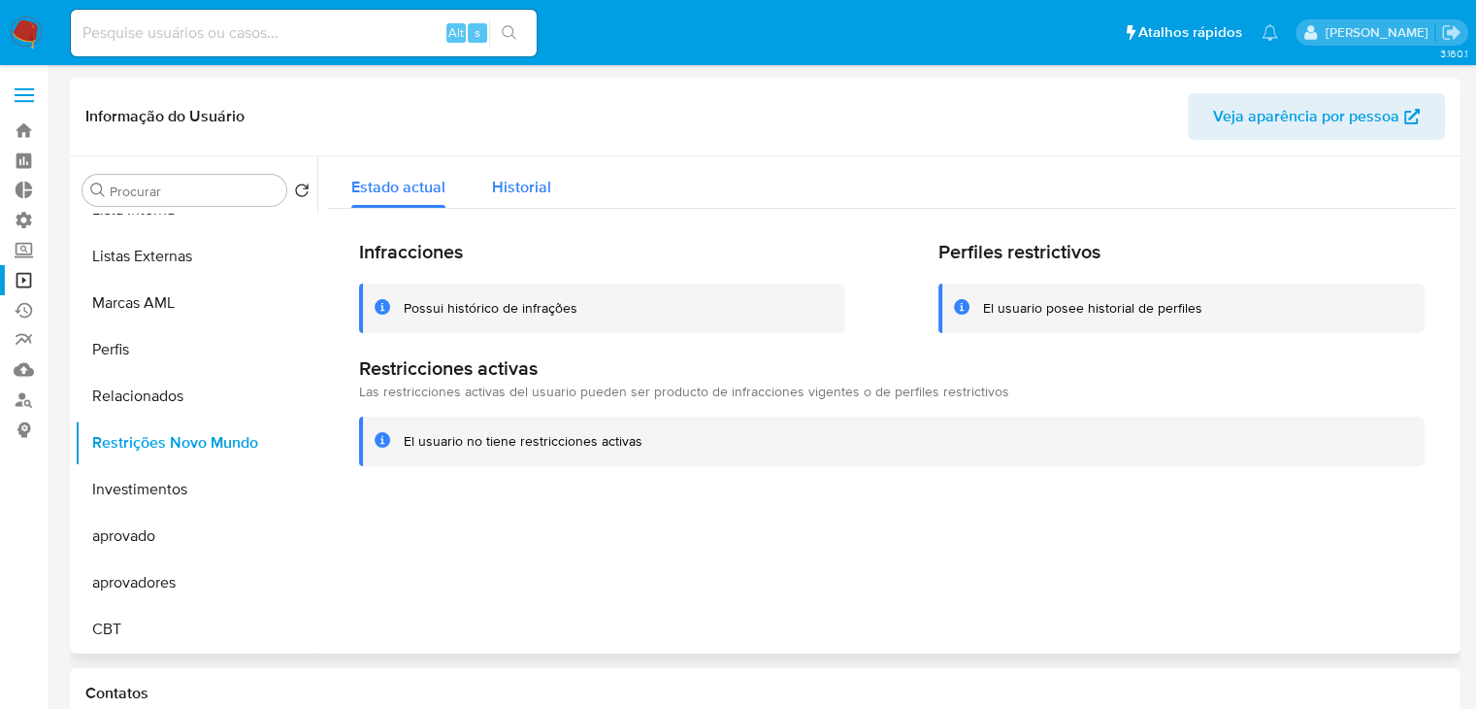
click at [516, 179] on span "Historial" at bounding box center [521, 187] width 59 height 22
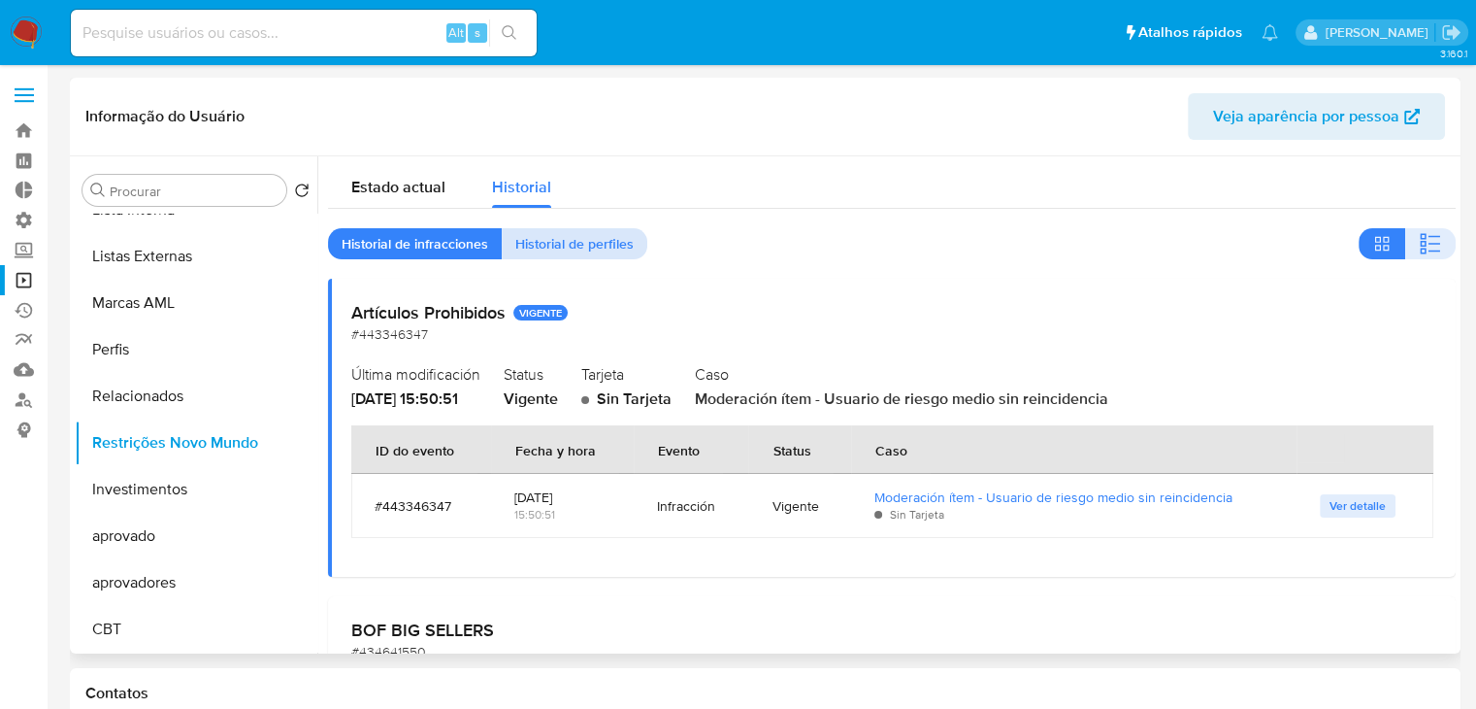
click at [598, 257] on span "Historial de perfiles" at bounding box center [574, 243] width 118 height 27
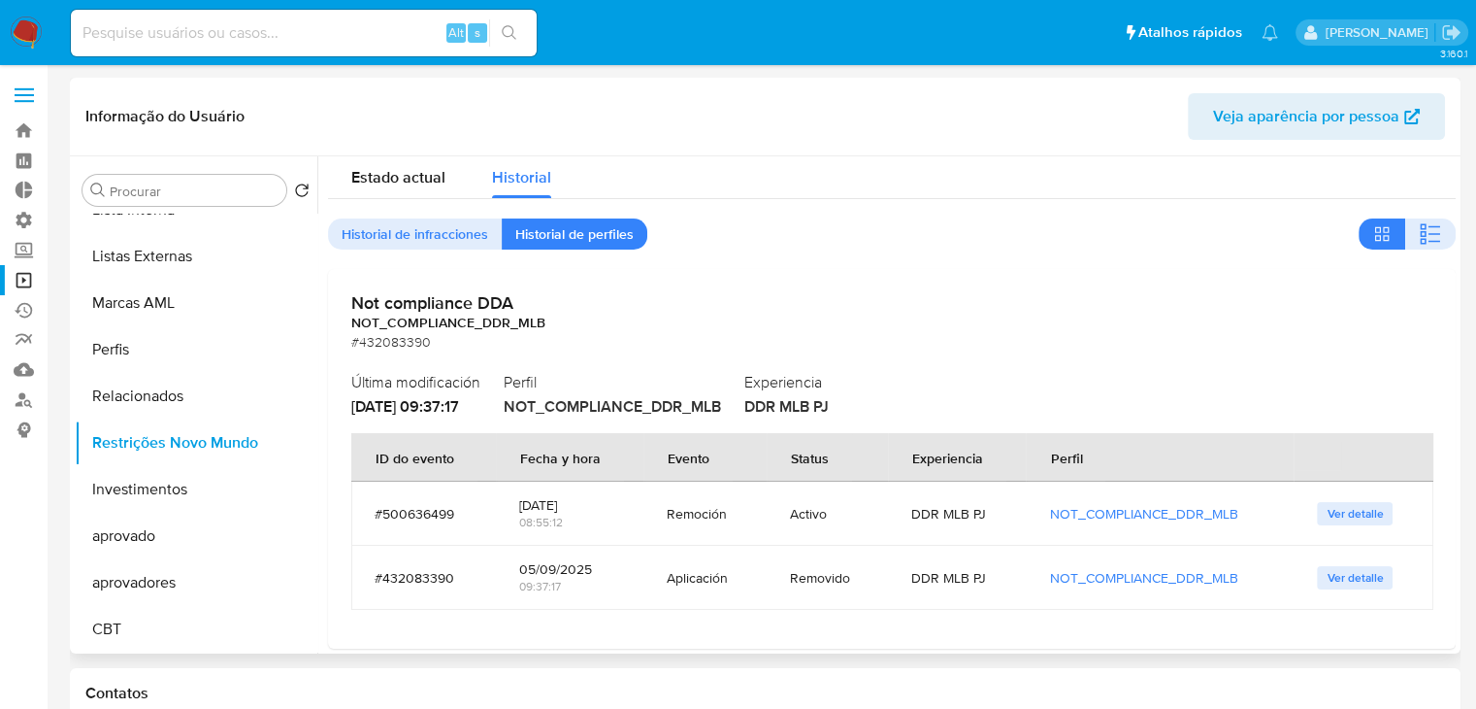
scroll to position [0, 0]
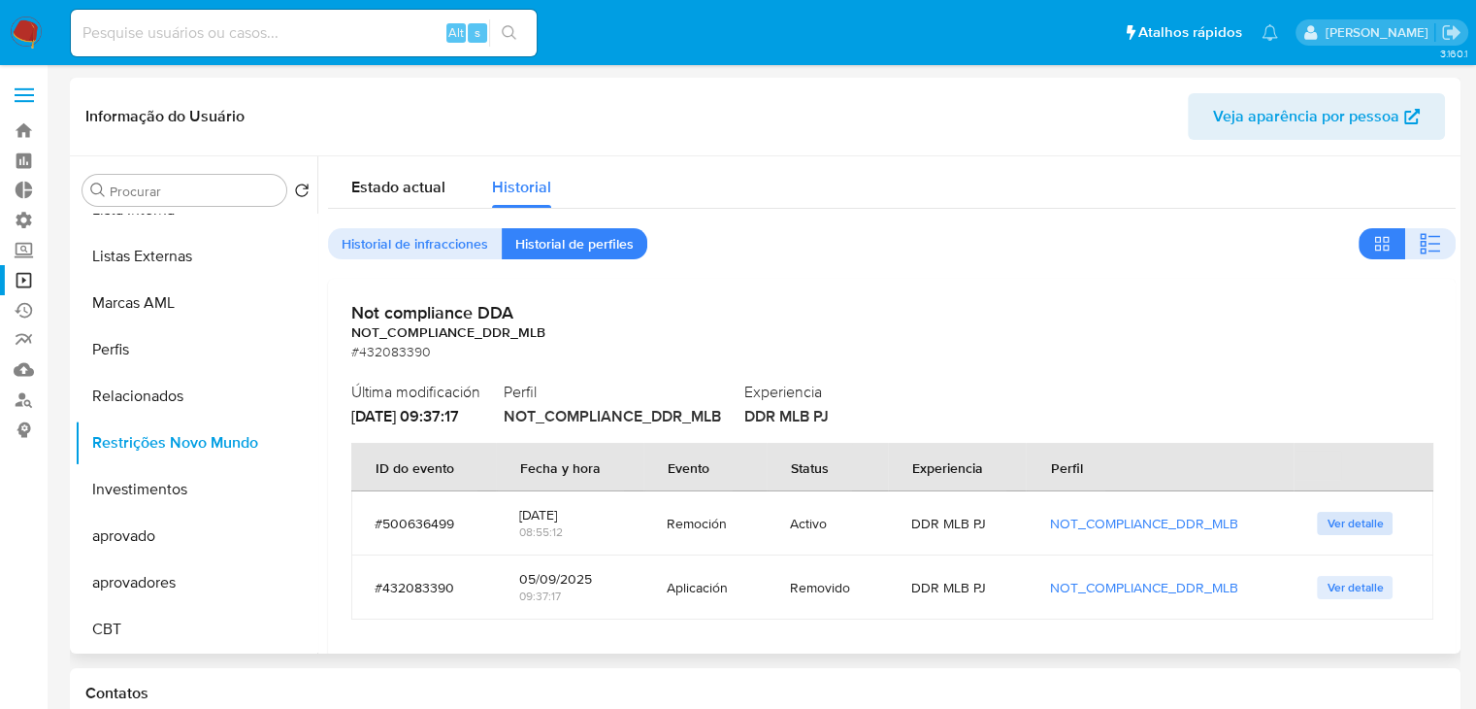
click at [1340, 525] on span "Ver detalle" at bounding box center [1355, 523] width 56 height 19
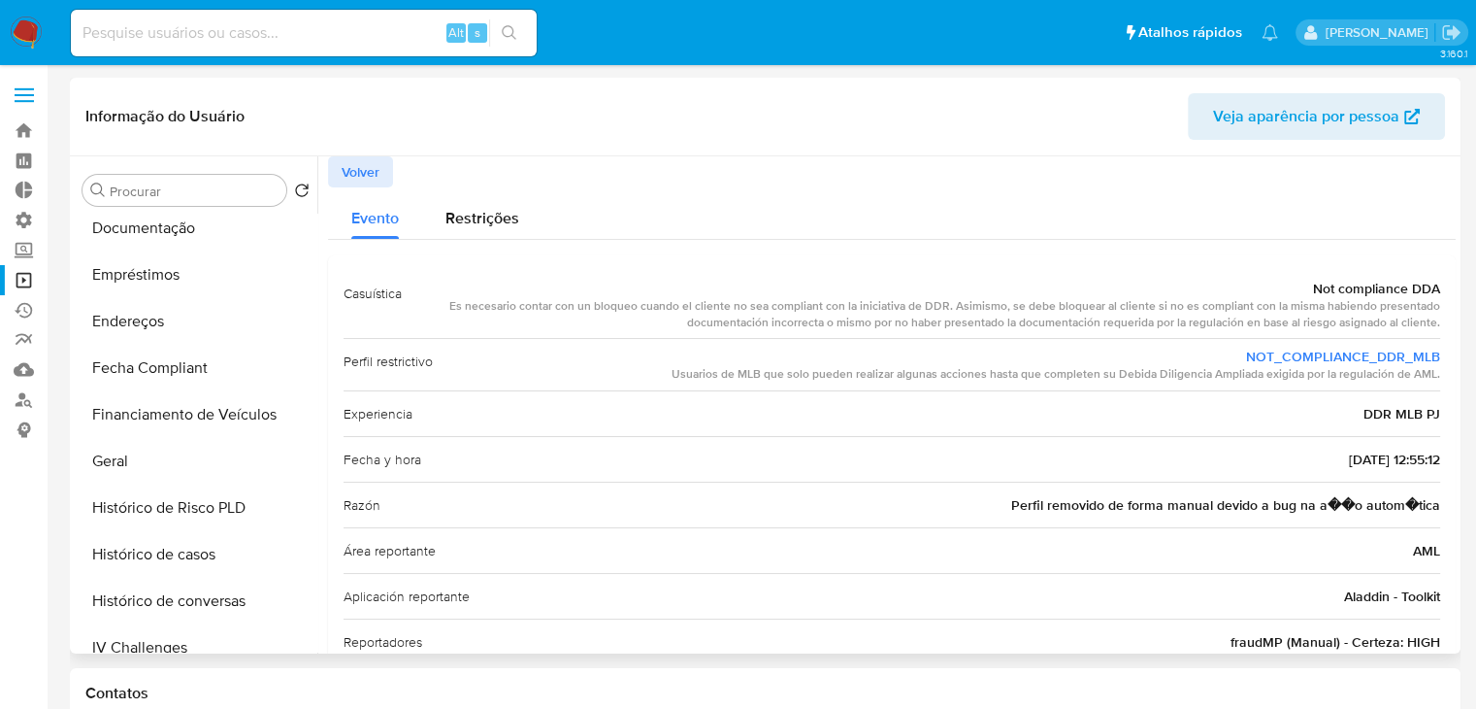
scroll to position [386, 0]
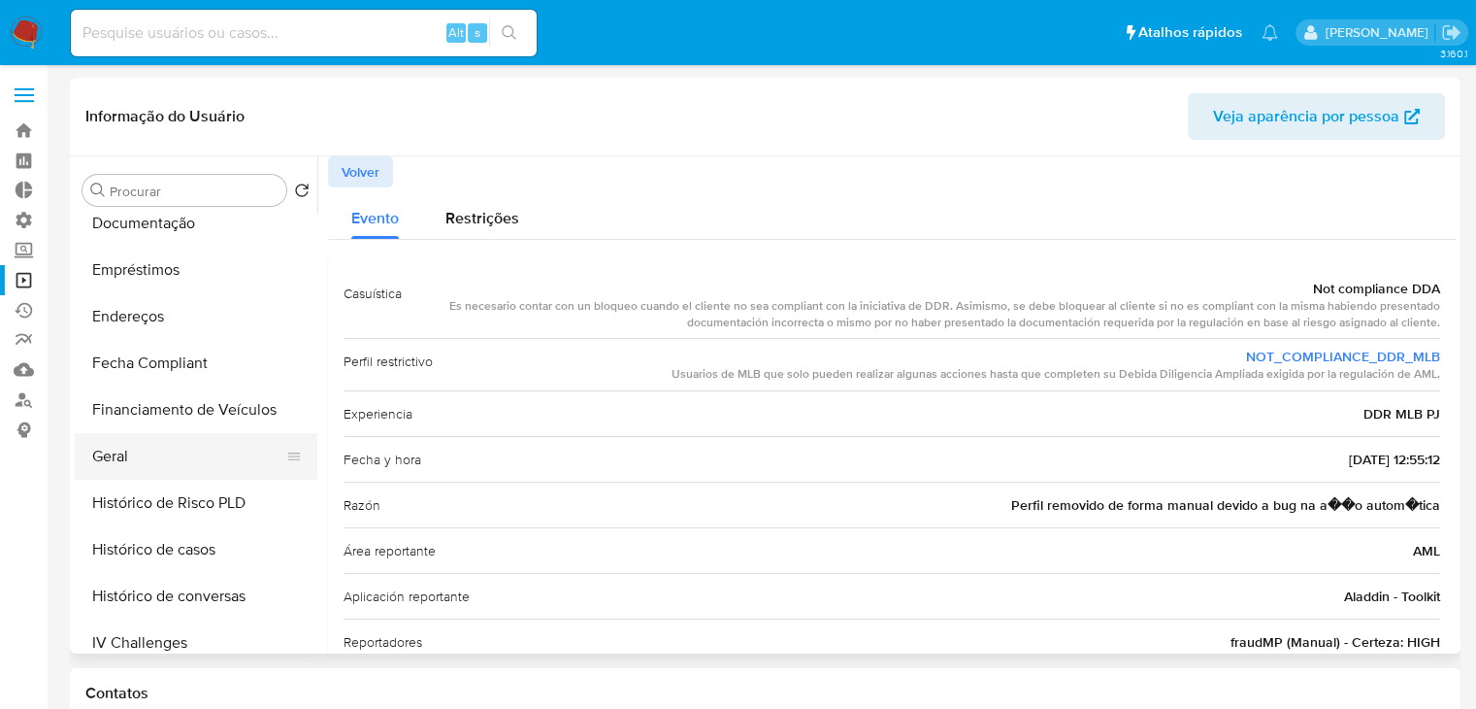
click at [230, 469] on button "Geral" at bounding box center [188, 456] width 227 height 47
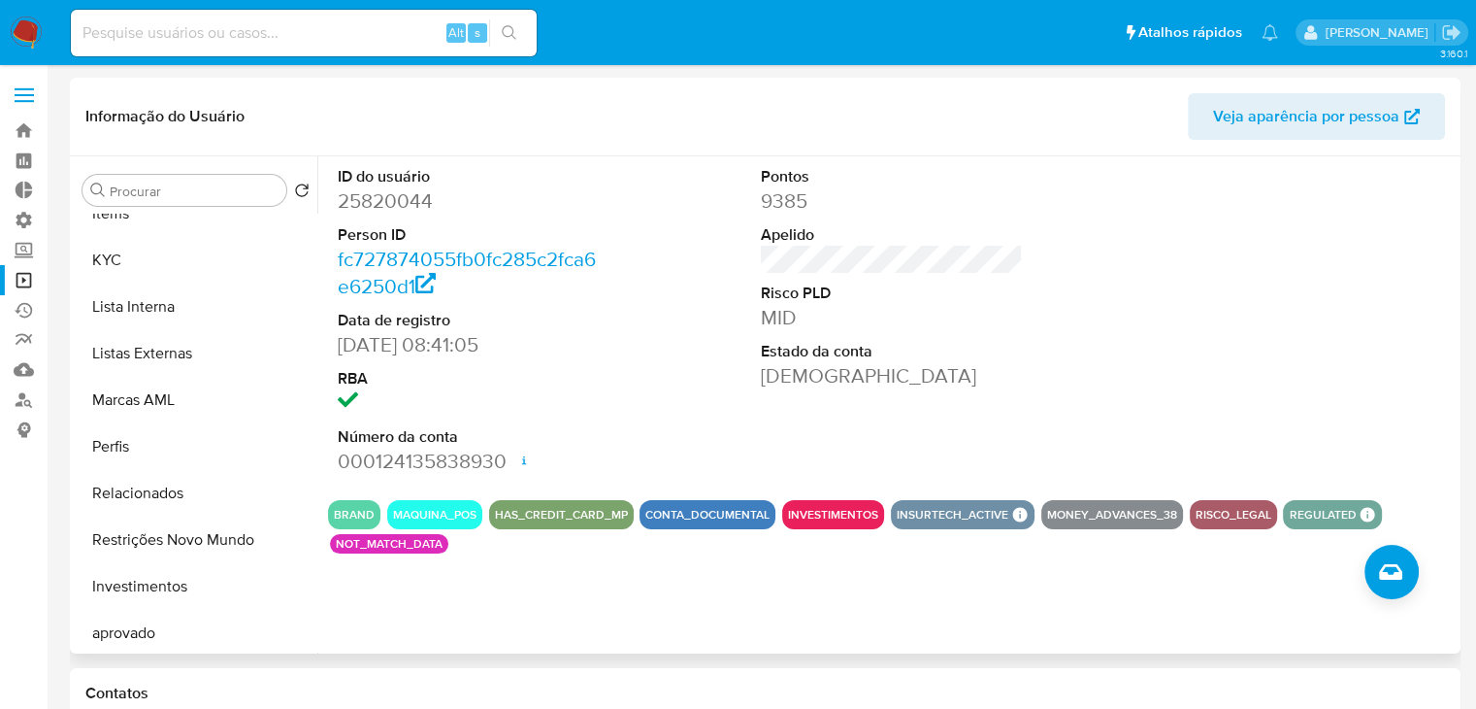
scroll to position [1006, 0]
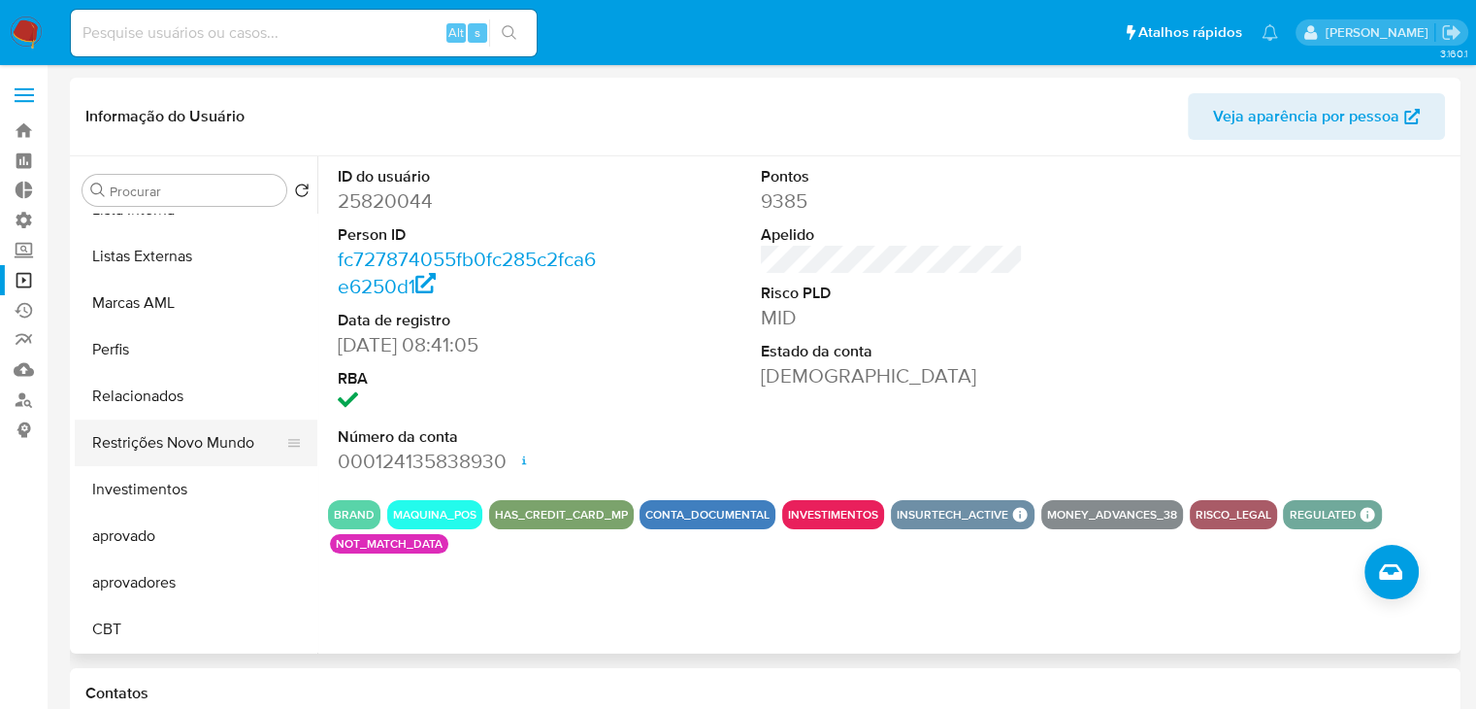
click at [236, 449] on button "Restrições Novo Mundo" at bounding box center [188, 442] width 227 height 47
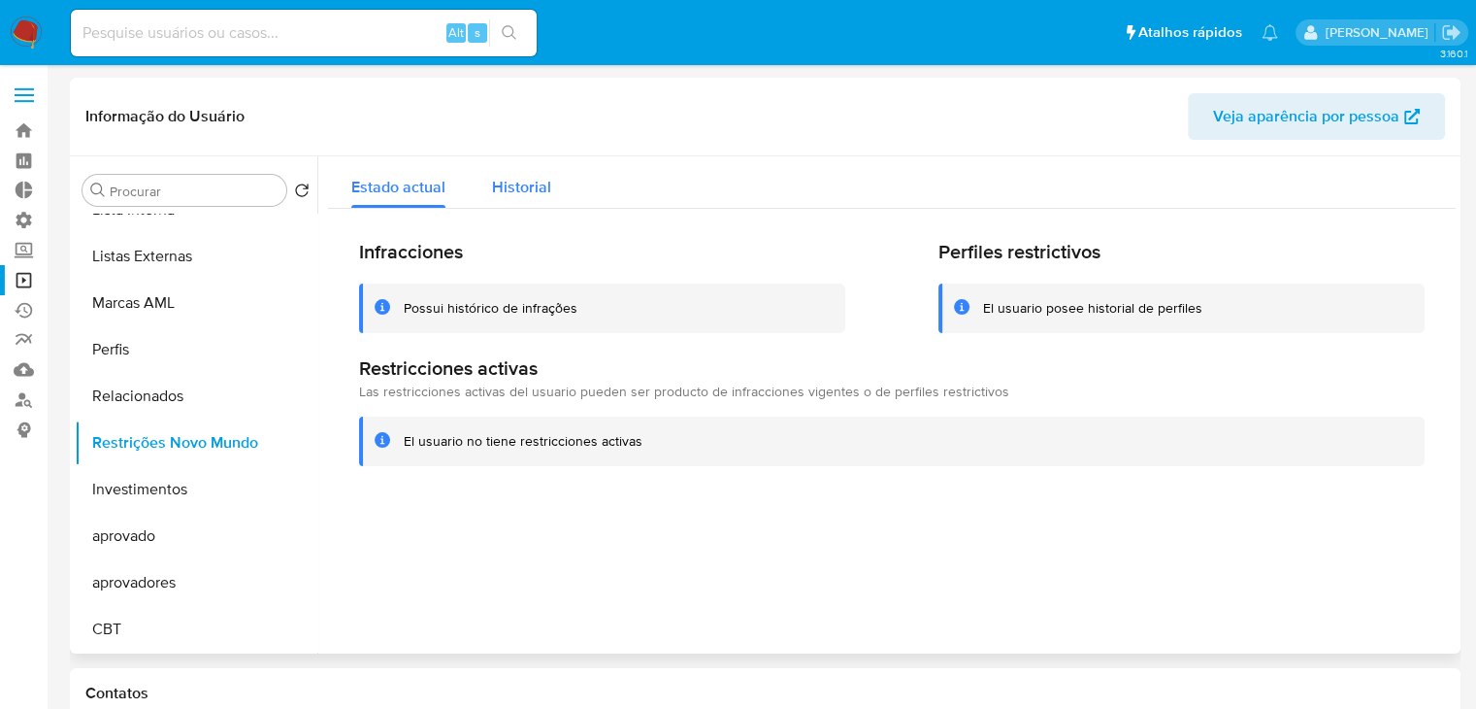
click at [526, 192] on span "Historial" at bounding box center [521, 187] width 59 height 22
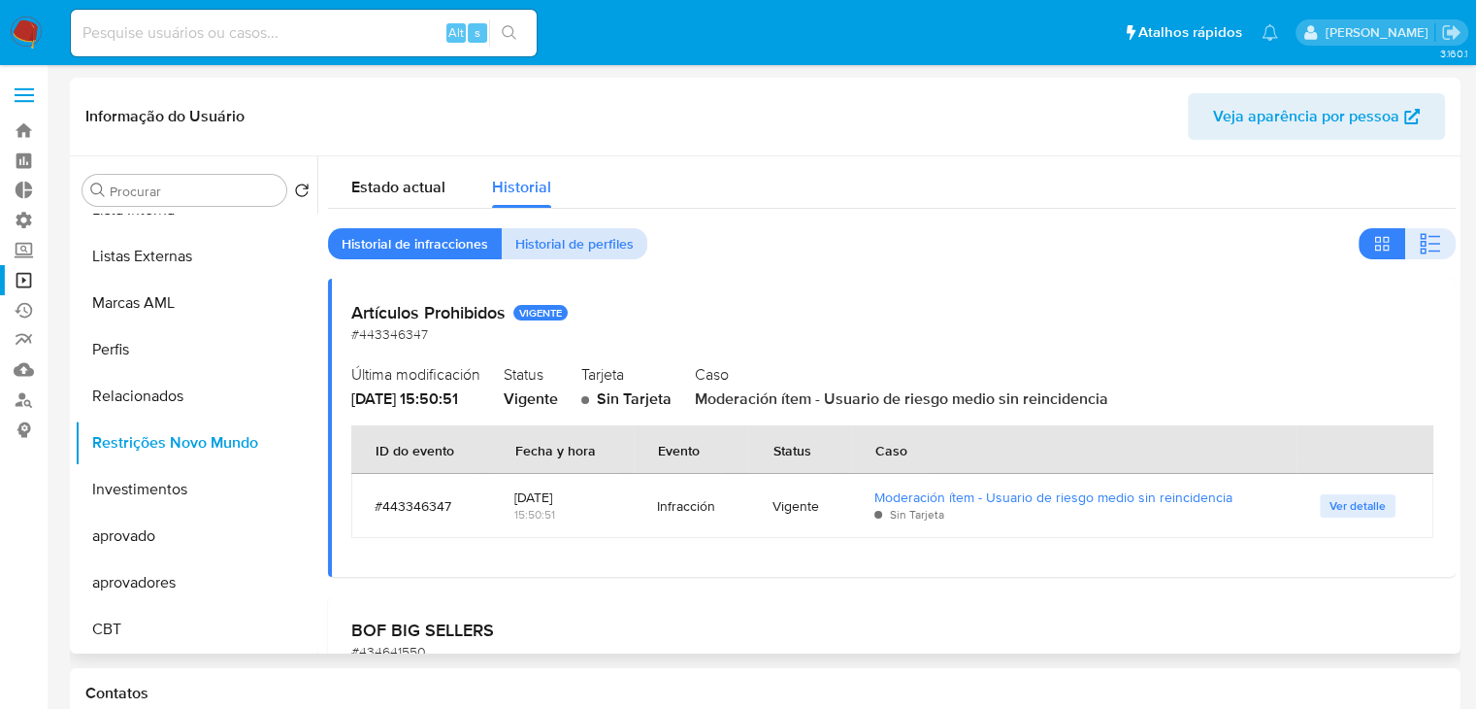
click at [618, 234] on span "Historial de perfiles" at bounding box center [574, 243] width 118 height 27
